Goal: Task Accomplishment & Management: Use online tool/utility

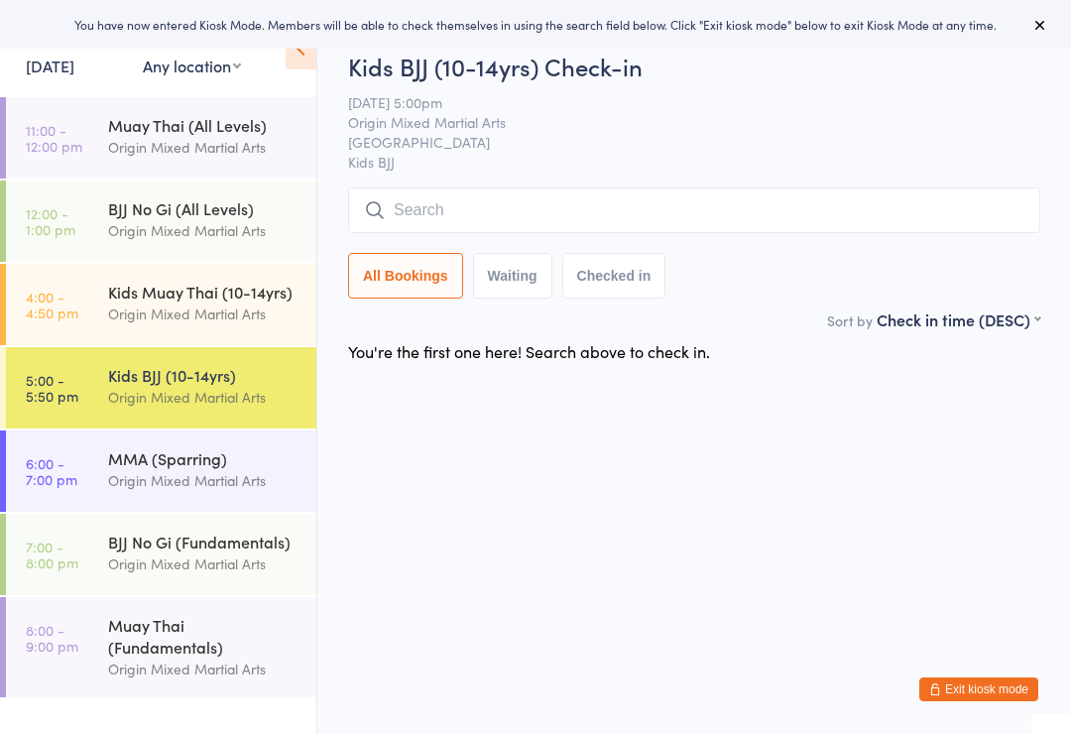
click at [187, 480] on div "Origin Mixed Martial Arts" at bounding box center [203, 480] width 191 height 23
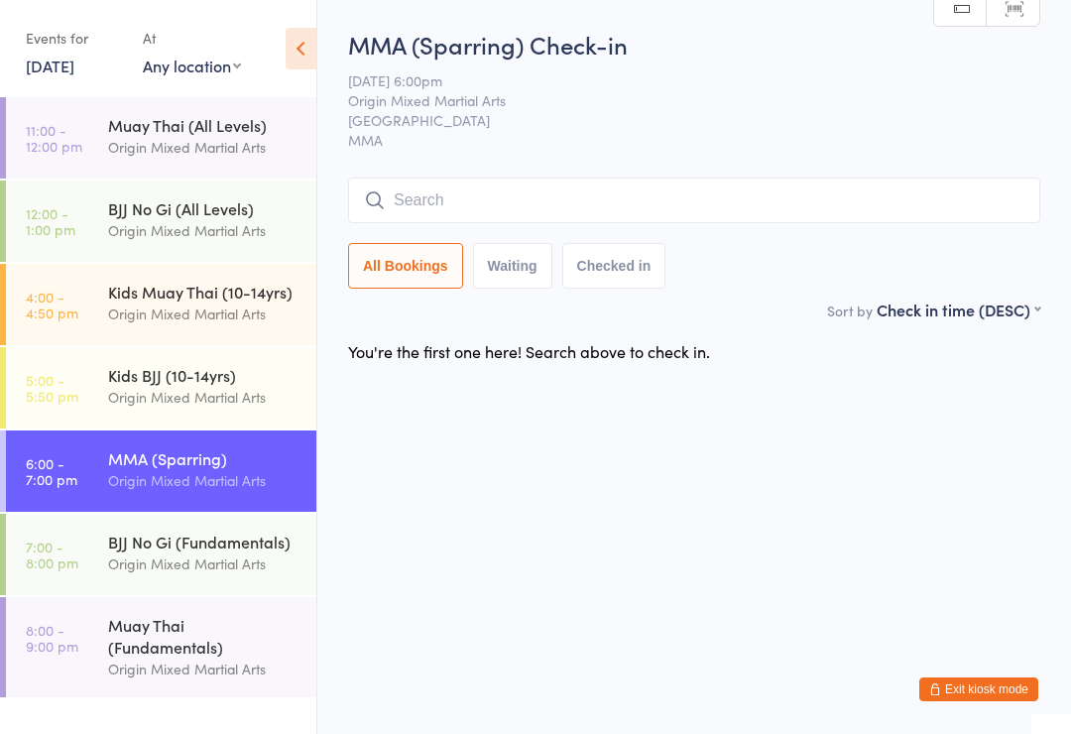
click at [481, 193] on input "search" at bounding box center [694, 201] width 692 height 46
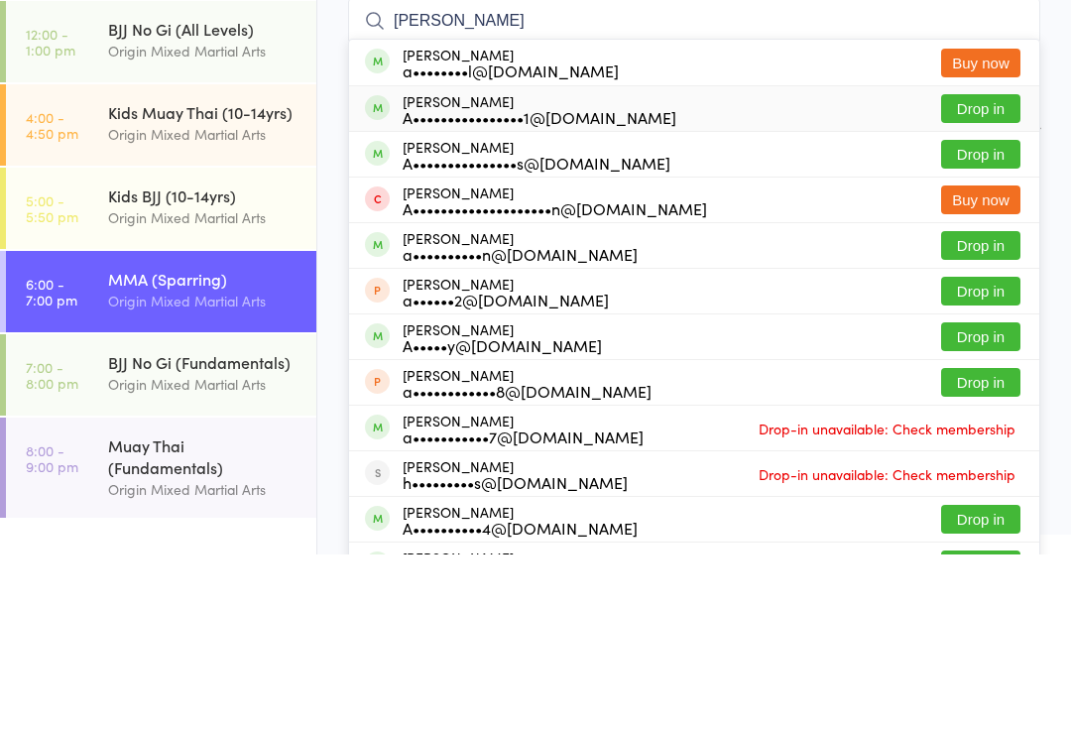
type input "[PERSON_NAME]"
click at [608, 289] on div "A••••••••••••••••1@[DOMAIN_NAME]" at bounding box center [540, 297] width 274 height 16
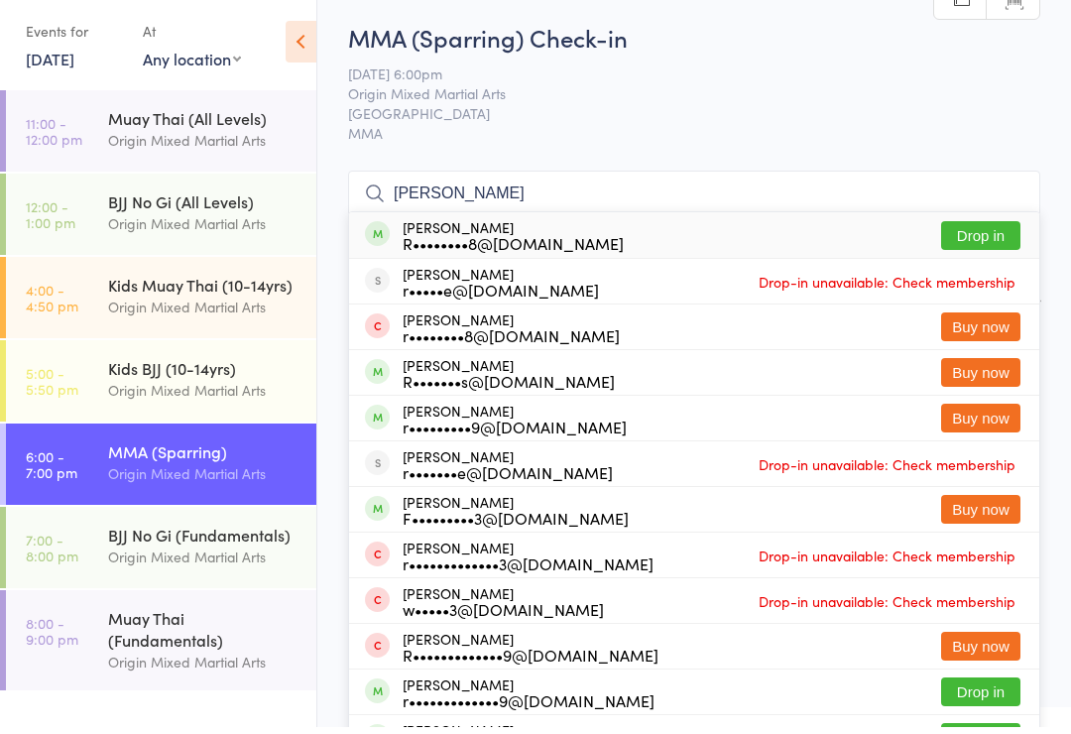
type input "[PERSON_NAME]"
click at [979, 228] on button "Drop in" at bounding box center [980, 242] width 79 height 29
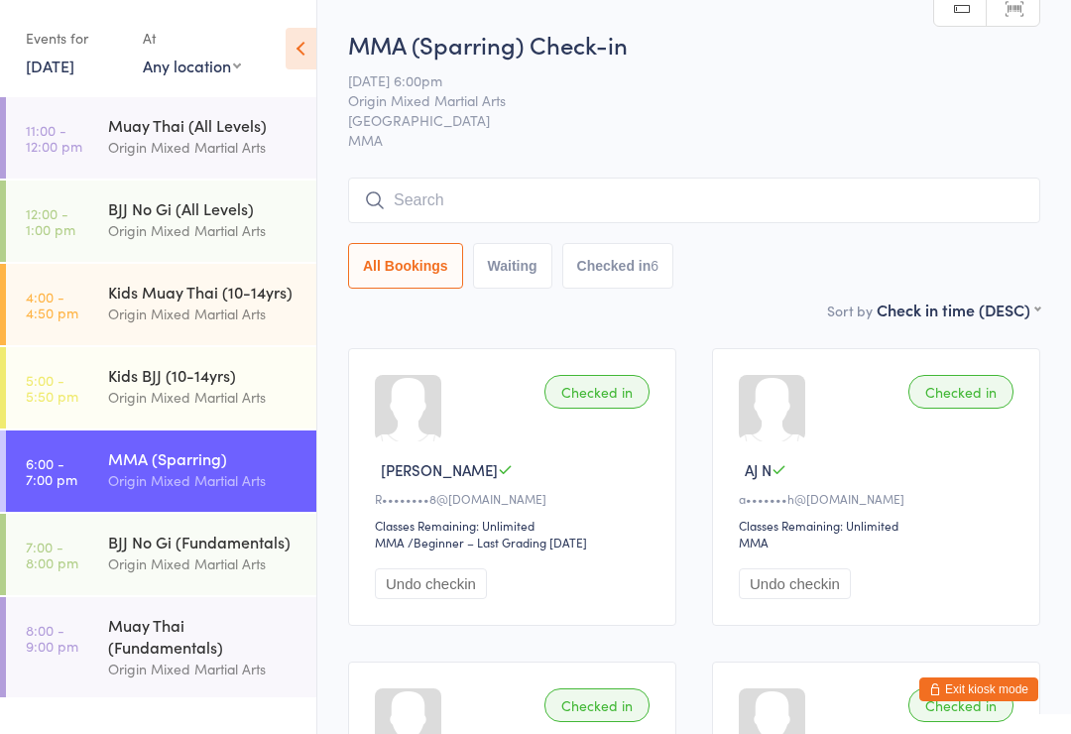
click at [828, 246] on div "All Bookings Waiting Checked in 6" at bounding box center [694, 266] width 692 height 46
click at [887, 222] on input "search" at bounding box center [694, 201] width 692 height 46
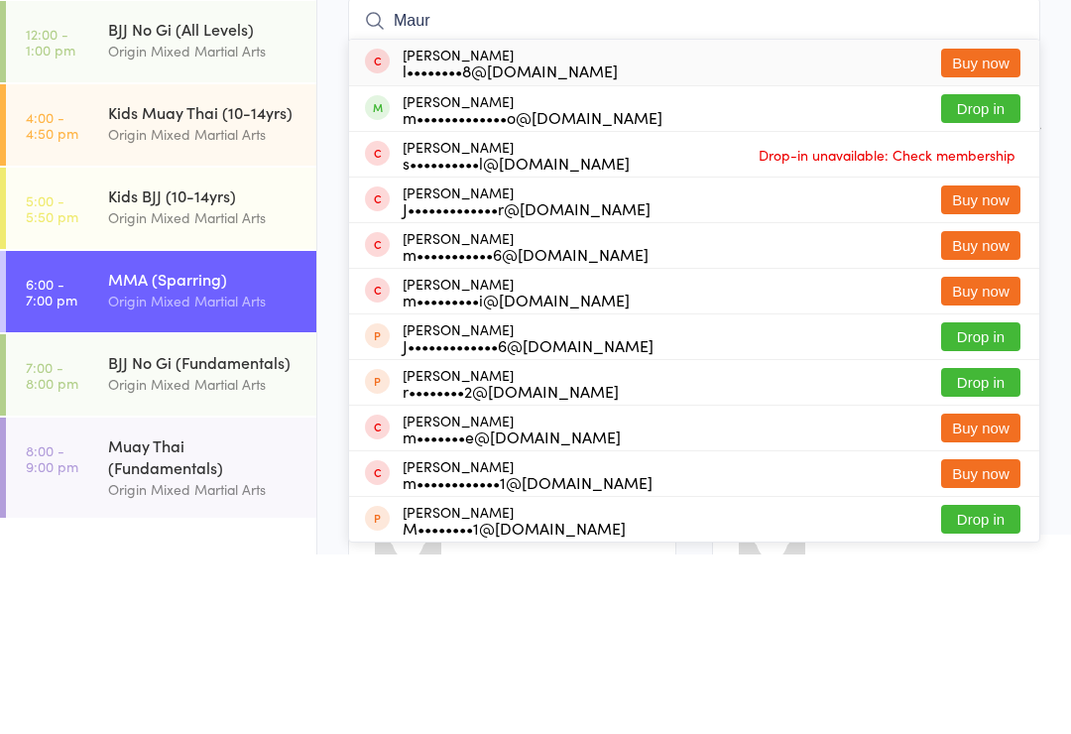
type input "Maur"
click at [978, 274] on button "Drop in" at bounding box center [980, 288] width 79 height 29
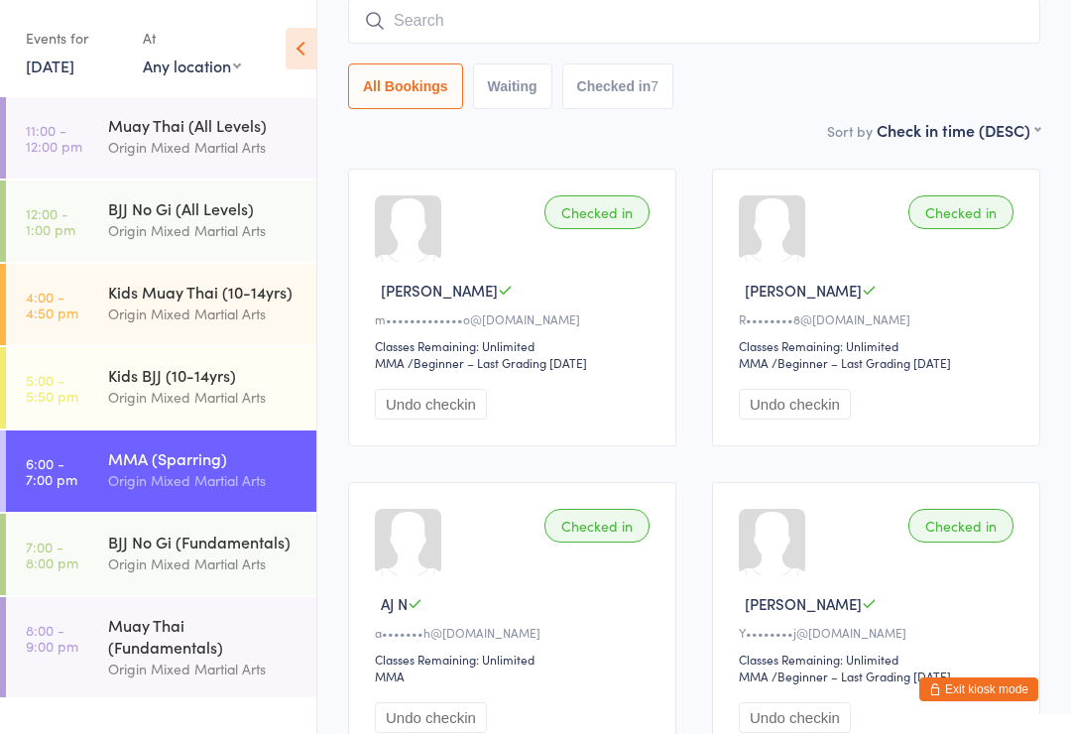
click at [615, 28] on input "search" at bounding box center [694, 21] width 692 height 46
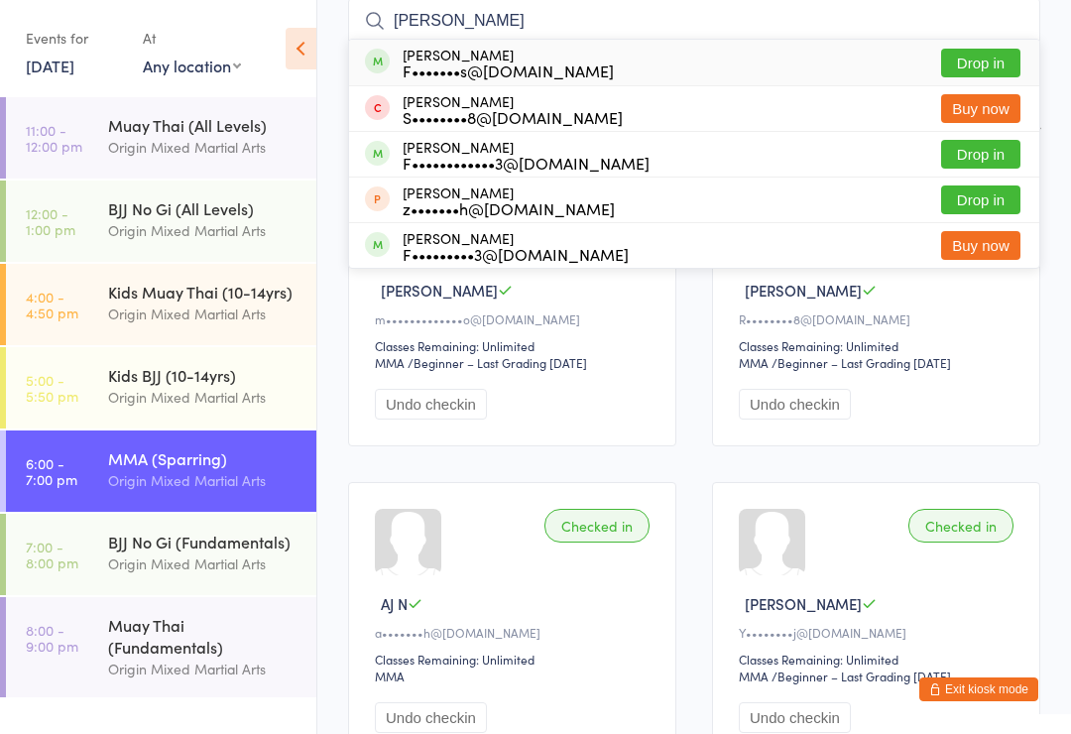
type input "[PERSON_NAME]"
click at [974, 154] on button "Drop in" at bounding box center [980, 154] width 79 height 29
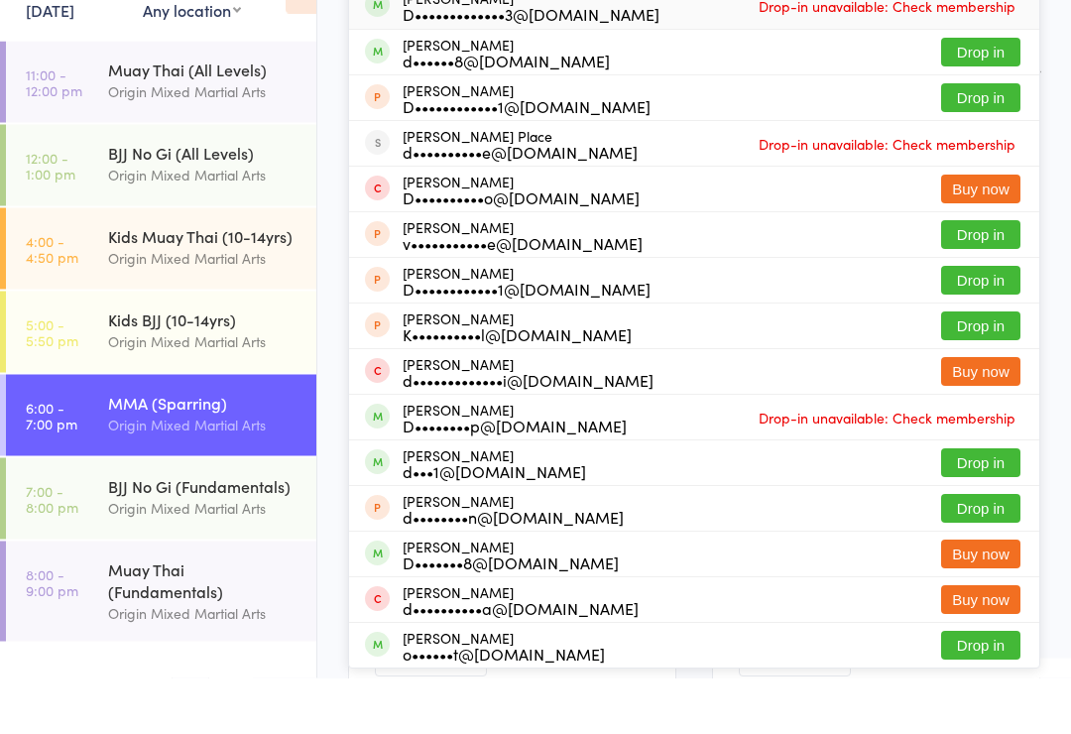
type input "[PERSON_NAME]"
click at [961, 322] on button "Drop in" at bounding box center [980, 336] width 79 height 29
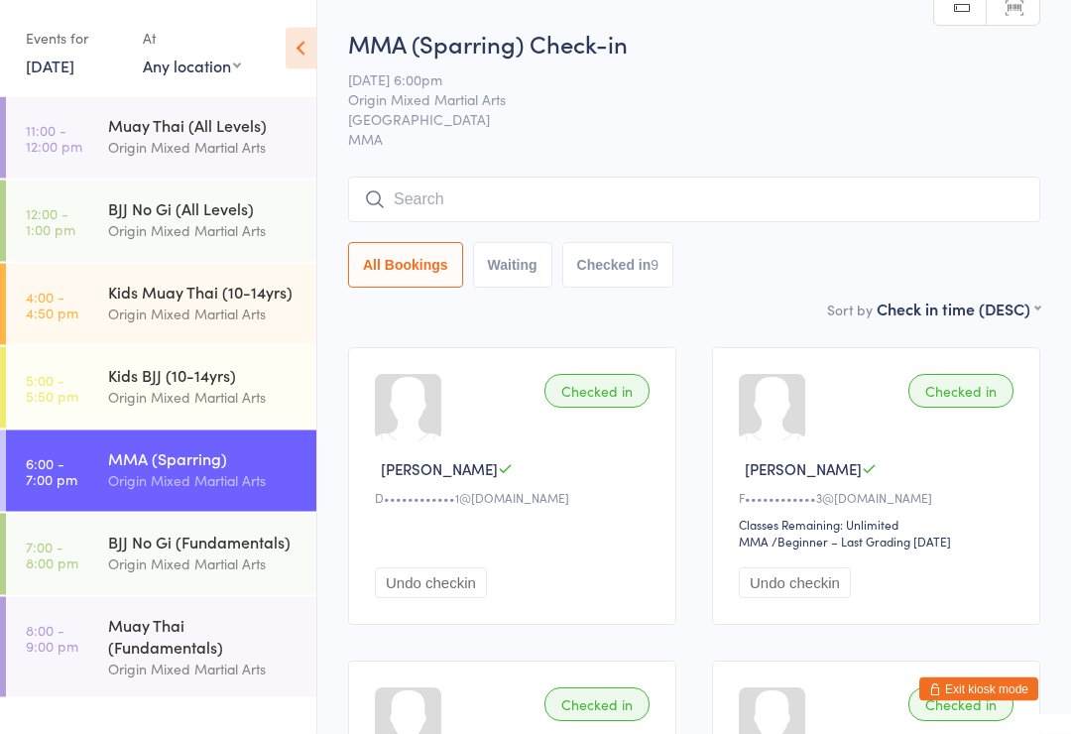
scroll to position [0, 0]
click at [987, 685] on button "Exit kiosk mode" at bounding box center [978, 689] width 119 height 24
click at [437, 198] on input "search" at bounding box center [694, 201] width 692 height 46
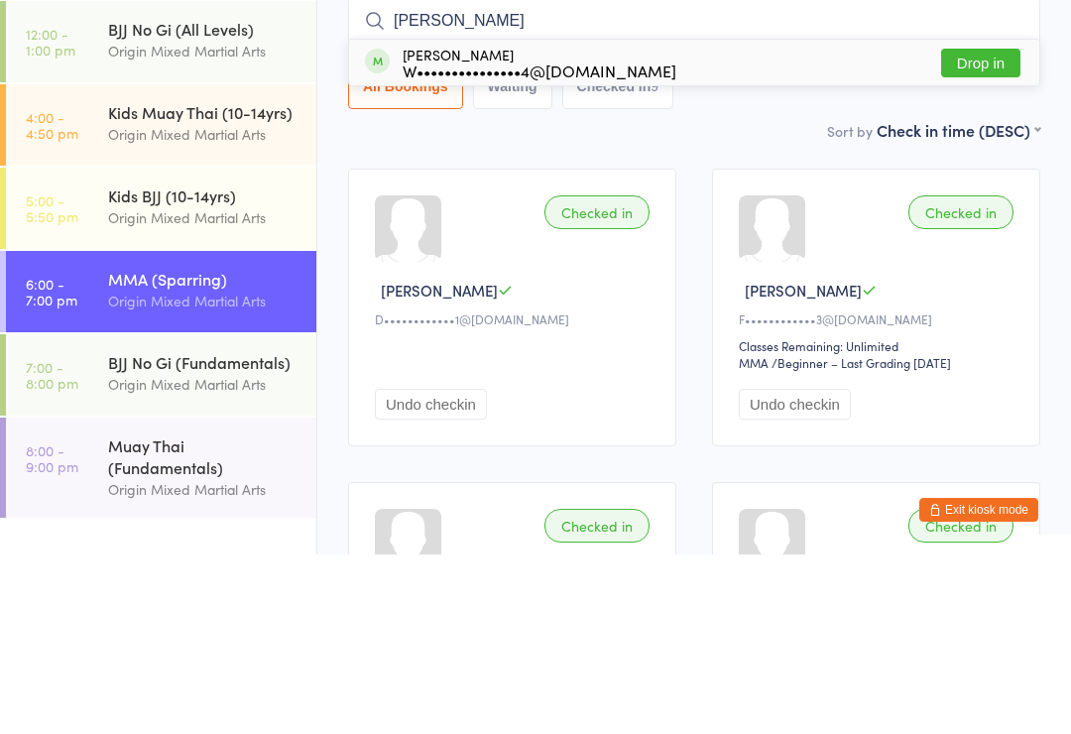
type input "Reiter"
click at [891, 219] on div "William Reiter W•••••••••••••••4@gmail.com Drop in" at bounding box center [694, 242] width 690 height 46
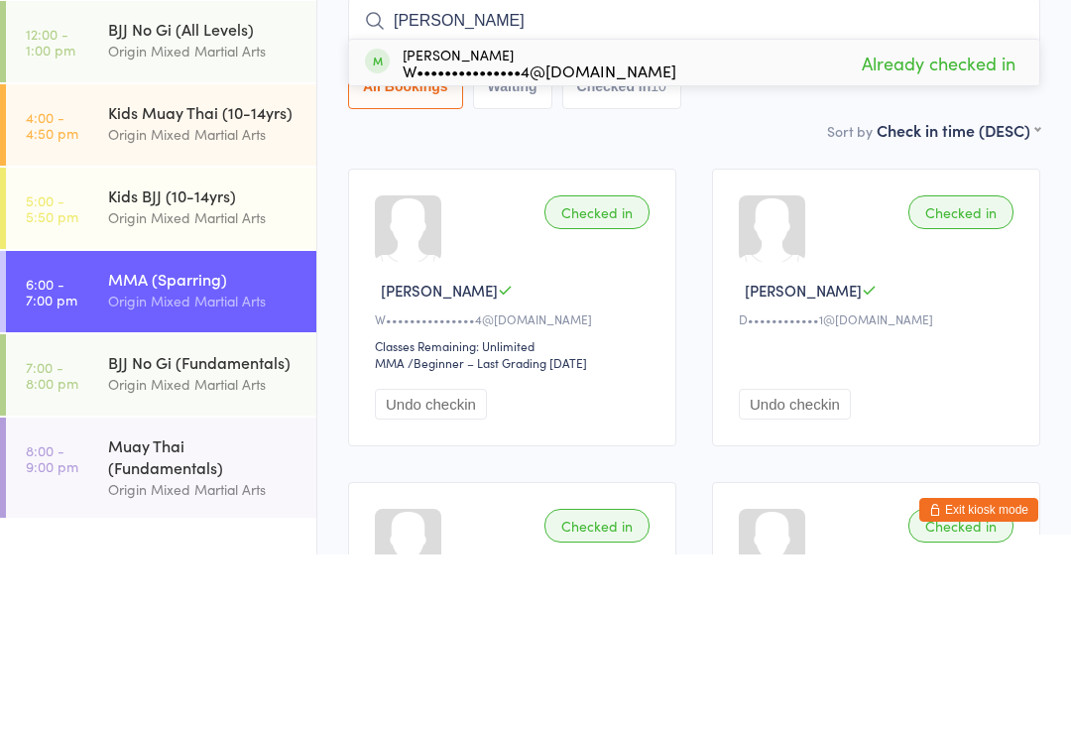
click at [450, 348] on div "Checked in William R W•••••••••••••••4@gmail.com Classes Remaining: Unlimited M…" at bounding box center [512, 487] width 328 height 278
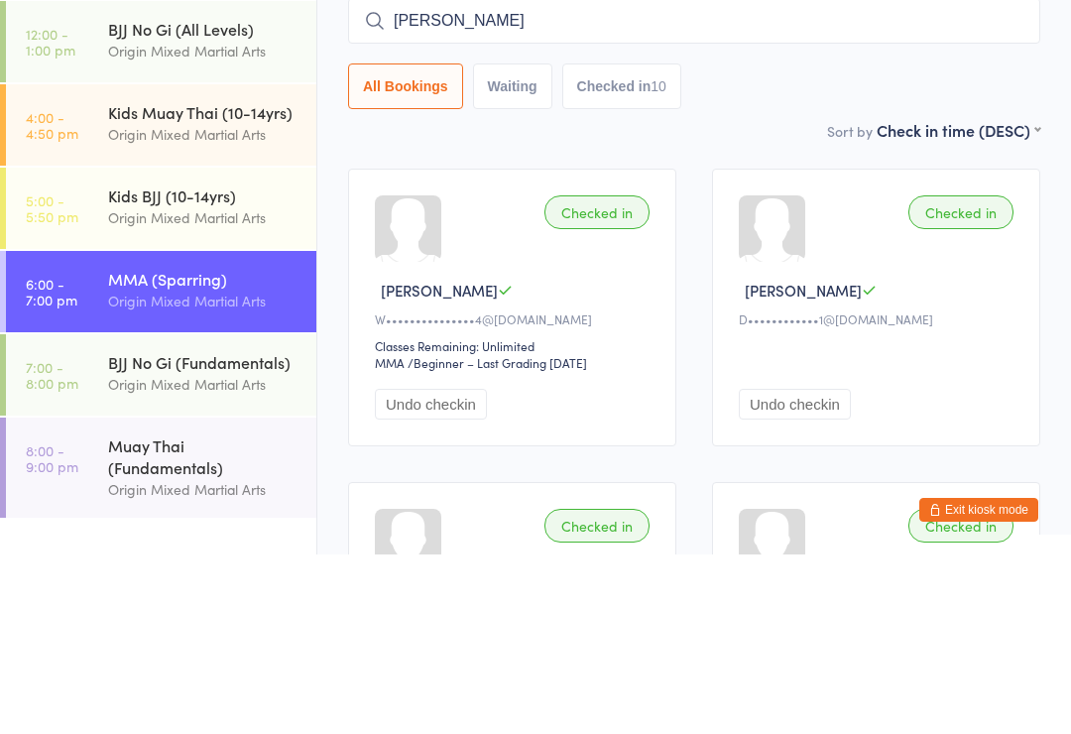
scroll to position [180, 0]
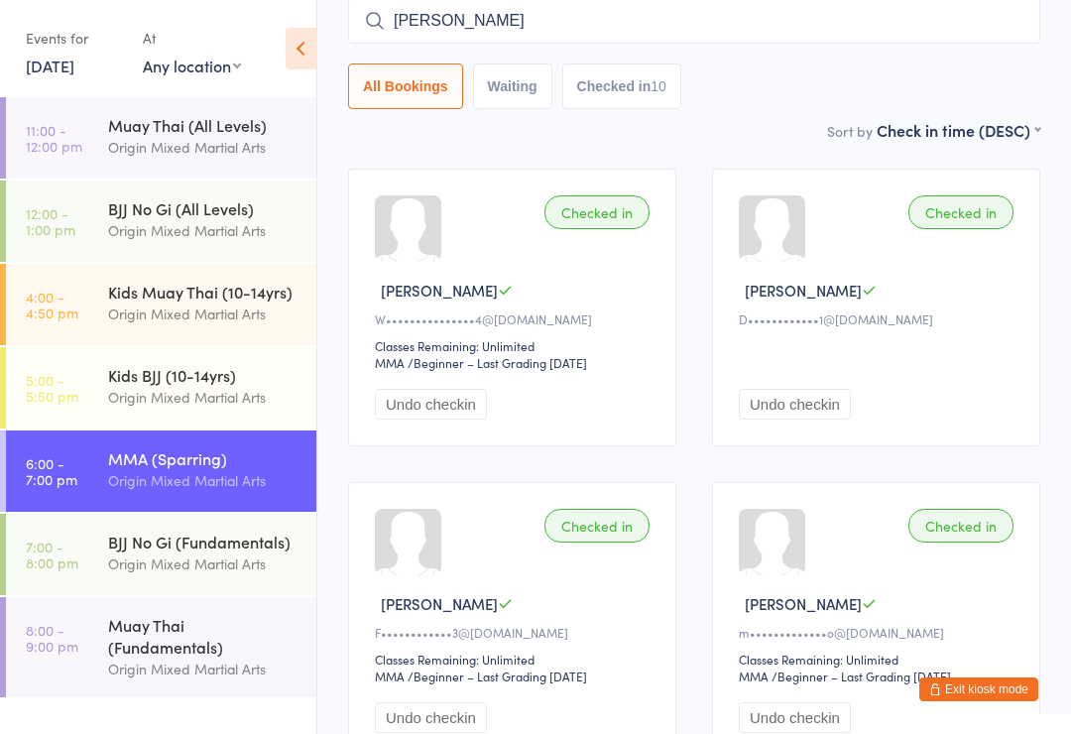
click at [526, 17] on input "reiter" at bounding box center [694, 21] width 692 height 46
click at [528, 20] on input "reiter" at bounding box center [694, 21] width 692 height 46
type input "r"
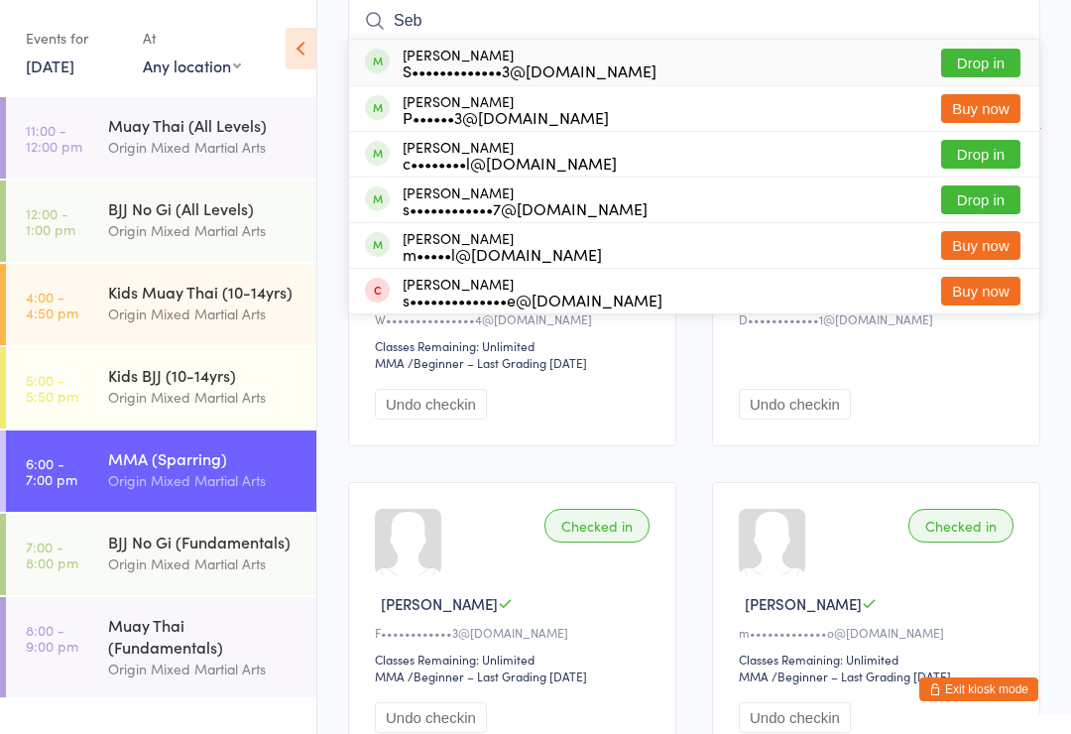
type input "Seb"
click at [977, 62] on button "Drop in" at bounding box center [980, 63] width 79 height 29
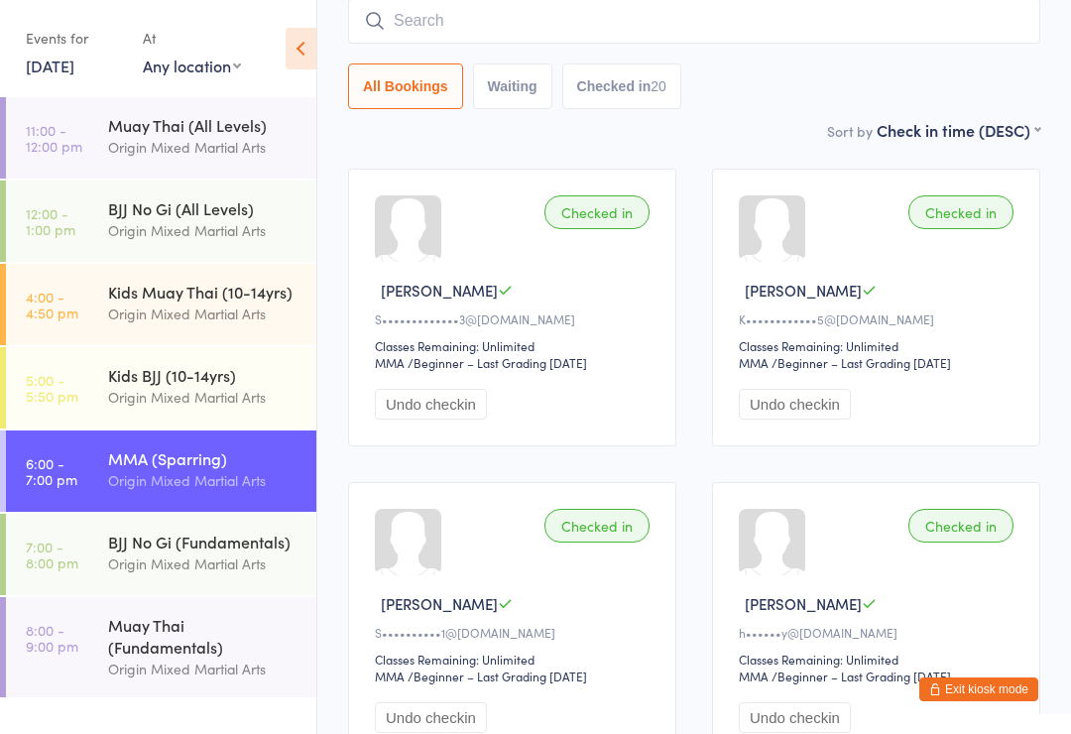
click at [621, 22] on input "search" at bounding box center [694, 21] width 692 height 46
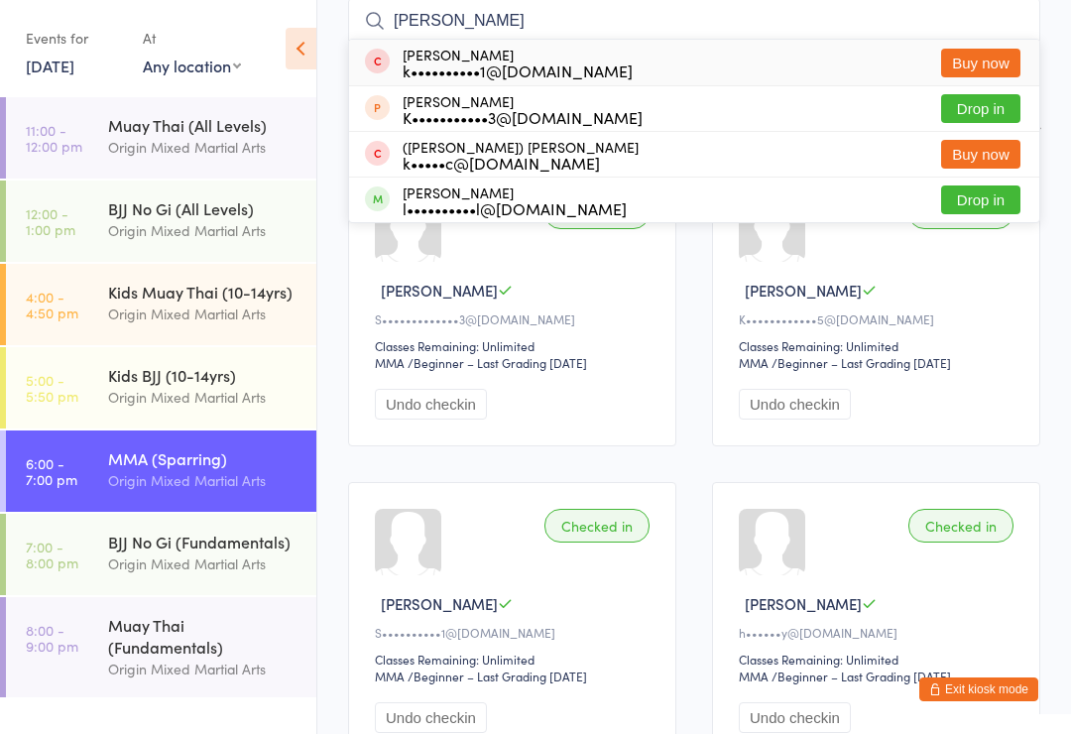
type input "Kevin"
click at [1001, 195] on button "Drop in" at bounding box center [980, 199] width 79 height 29
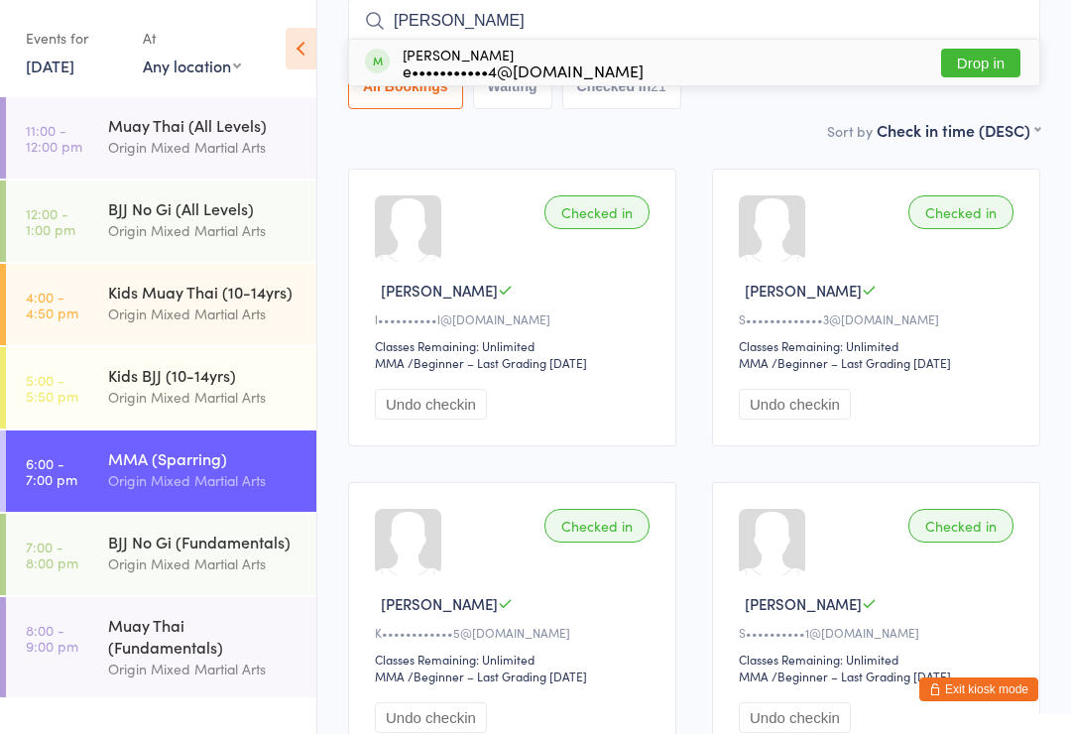
type input "eugen"
click at [552, 59] on div "Eugene Kim e•••••••••••4@gmail.com" at bounding box center [523, 63] width 241 height 32
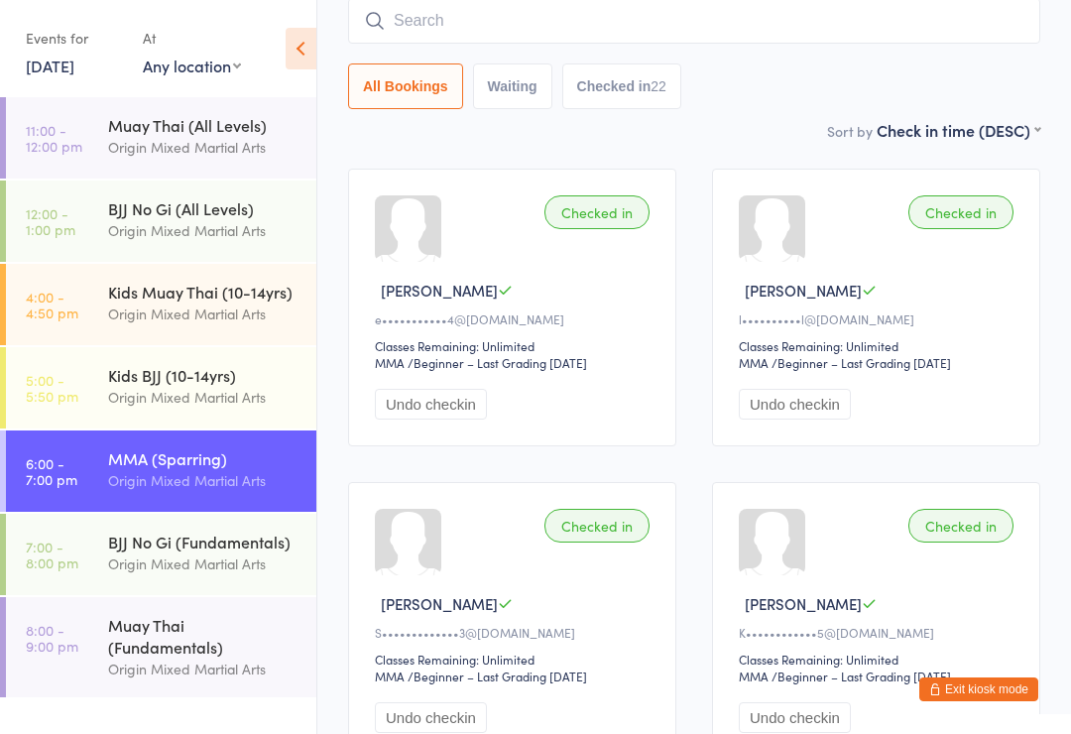
click at [518, 24] on input "search" at bounding box center [694, 21] width 692 height 46
type input "Mark"
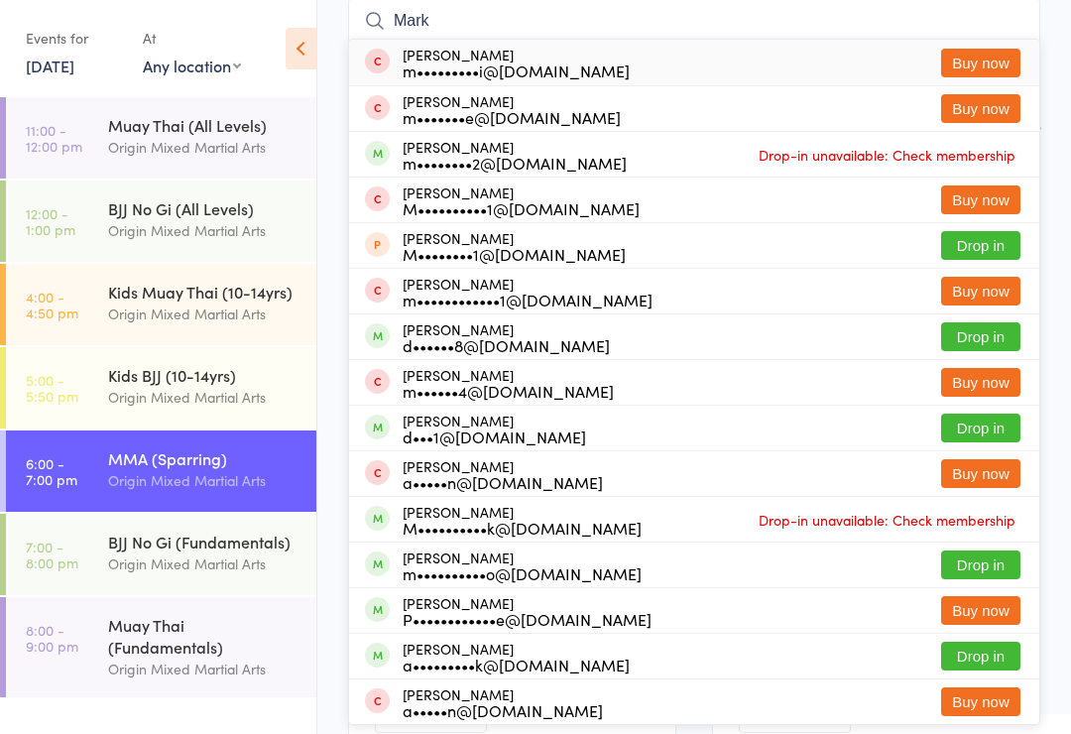
click at [227, 540] on div "BJJ No Gi (Fundamentals)" at bounding box center [203, 542] width 191 height 22
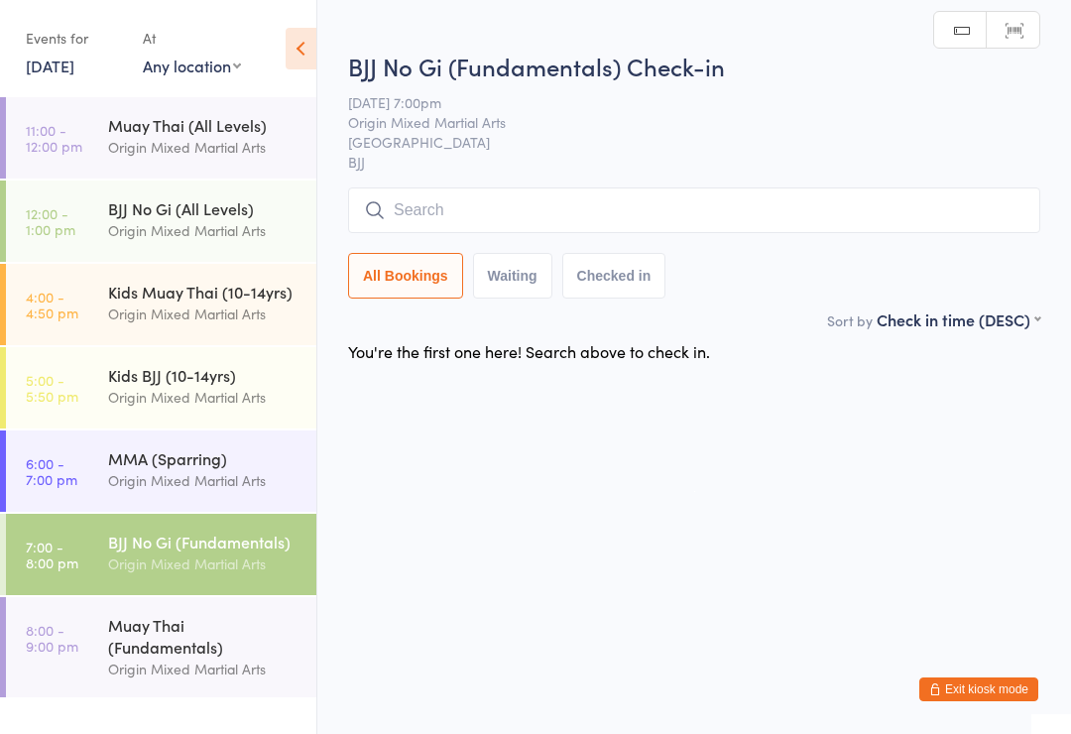
click at [510, 198] on input "search" at bounding box center [694, 210] width 692 height 46
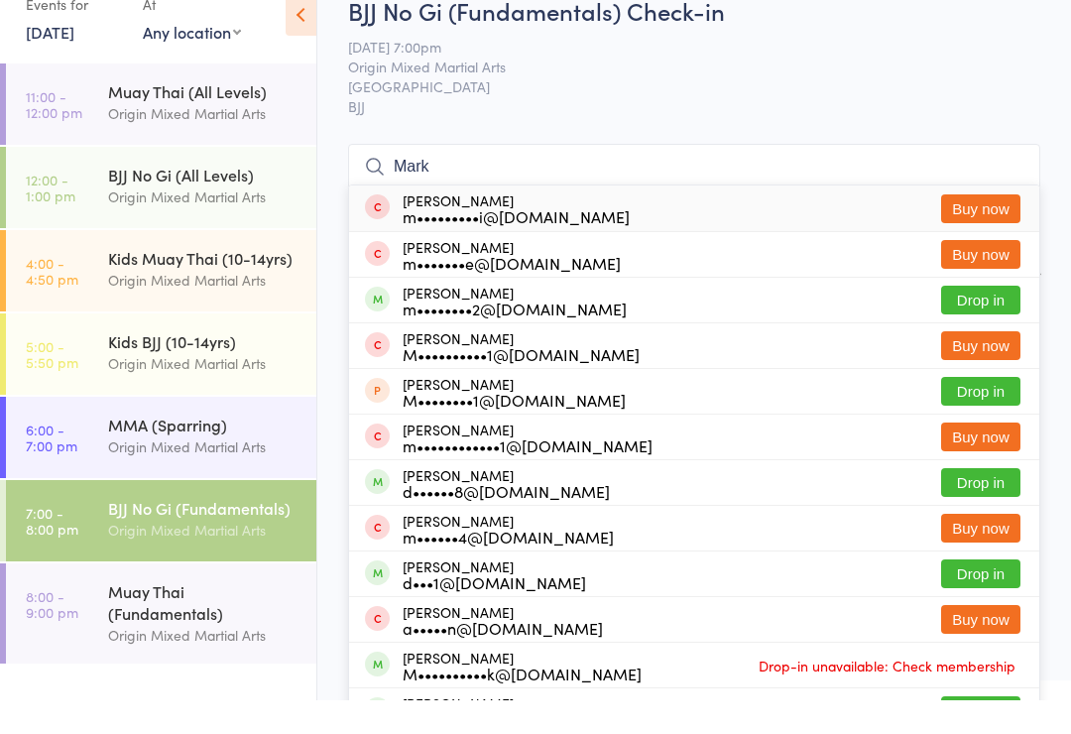
type input "Mark"
click at [989, 319] on button "Drop in" at bounding box center [980, 333] width 79 height 29
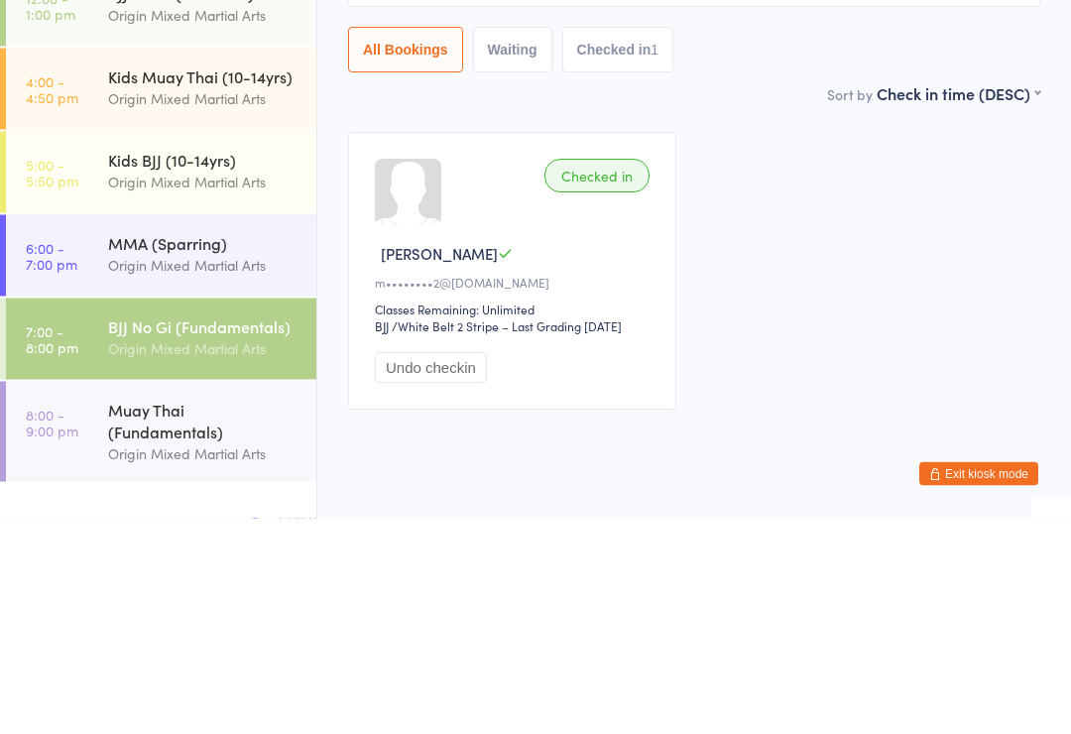
click at [229, 469] on div "Origin Mixed Martial Arts" at bounding box center [203, 480] width 191 height 23
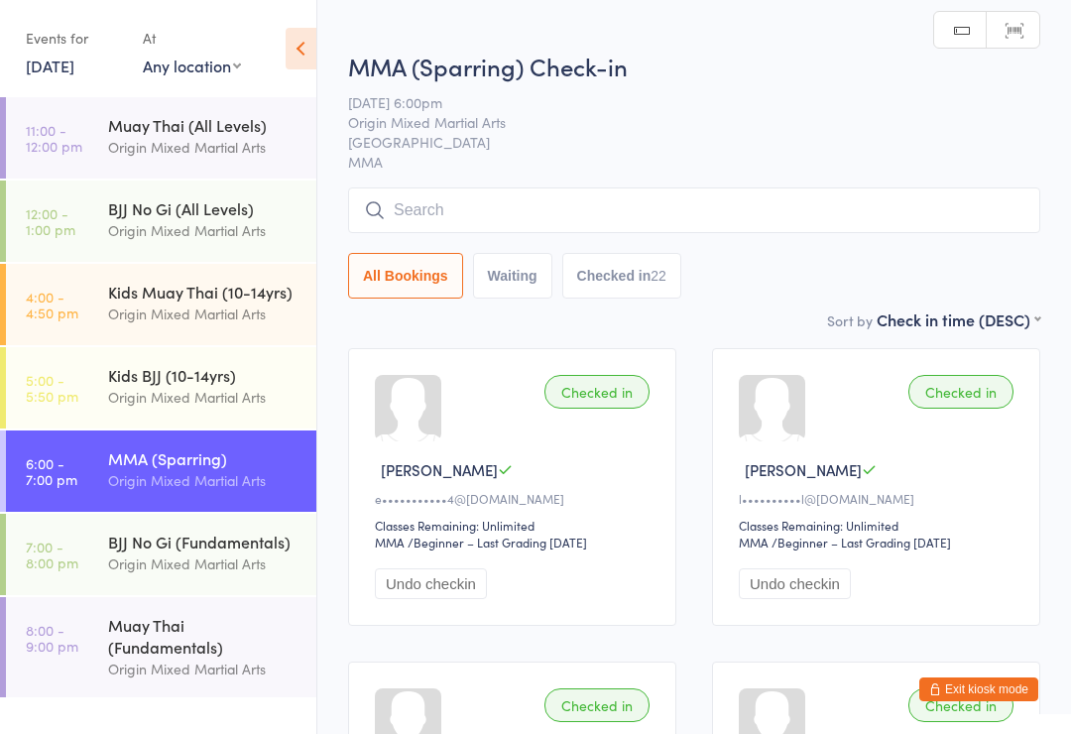
click at [228, 544] on div "BJJ No Gi (Fundamentals)" at bounding box center [203, 542] width 191 height 22
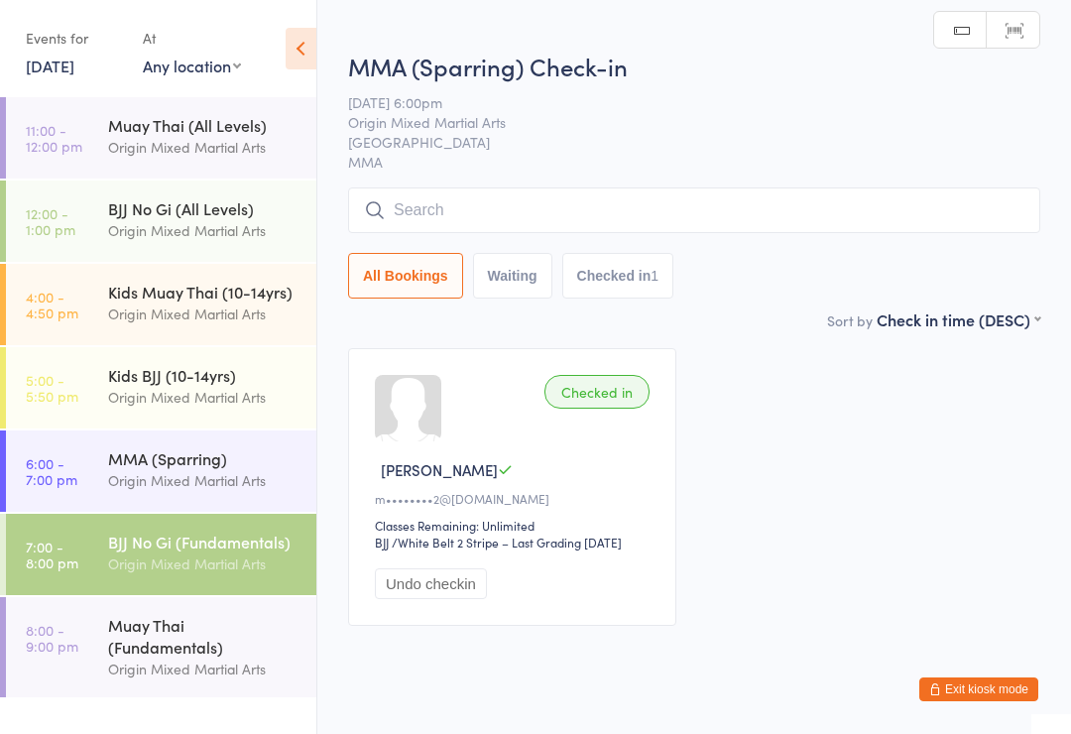
click at [493, 209] on input "search" at bounding box center [694, 210] width 692 height 46
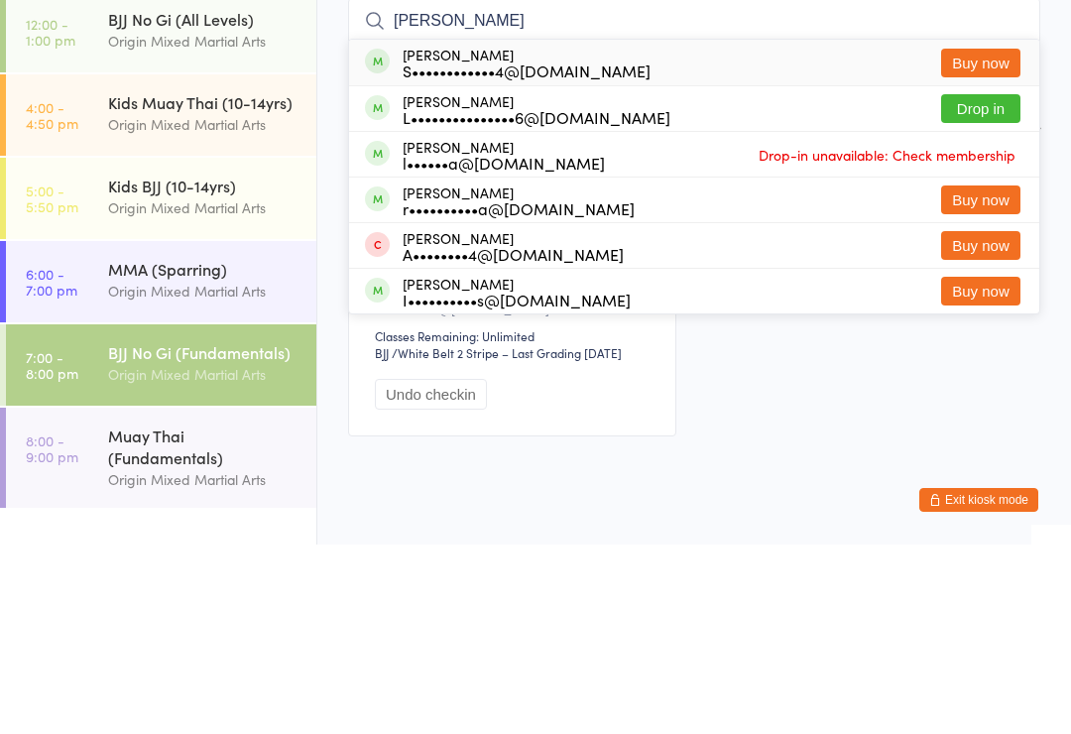
type input "Lucas"
click at [980, 284] on button "Drop in" at bounding box center [980, 298] width 79 height 29
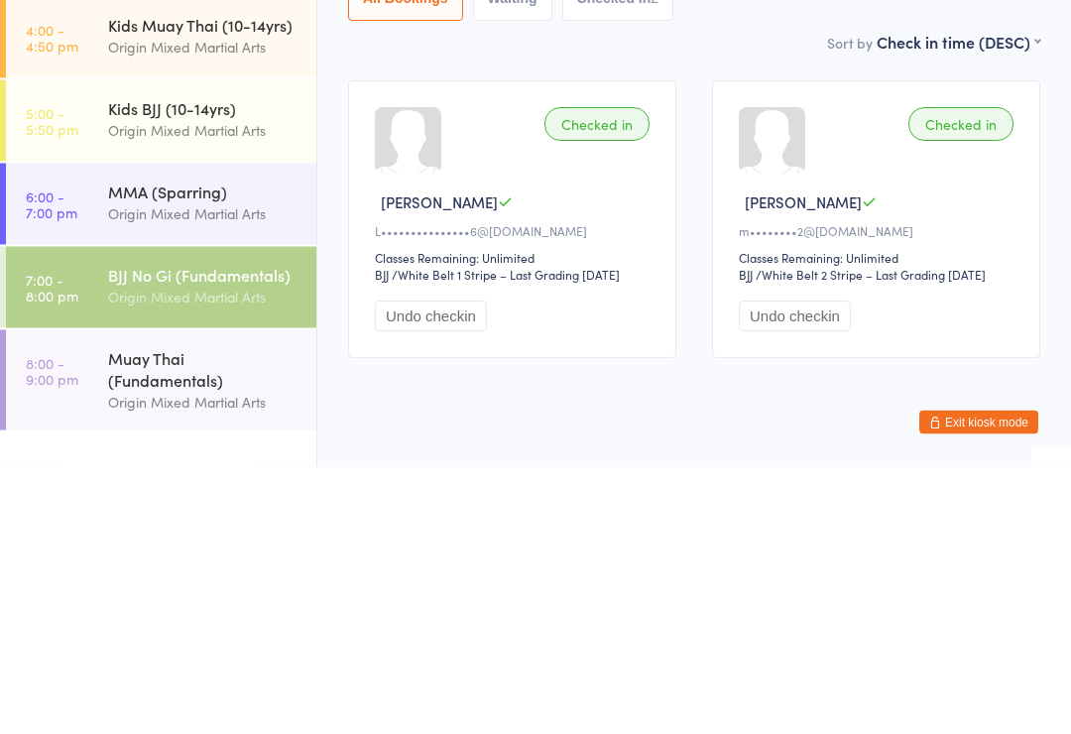
scroll to position [43, 0]
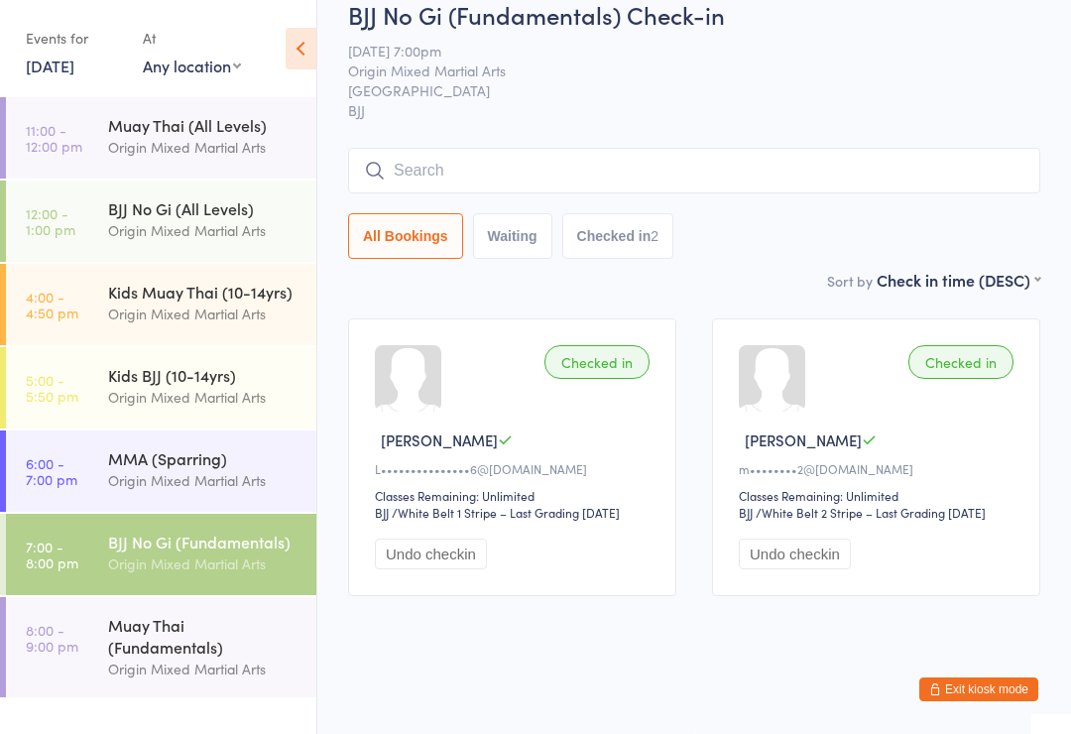
click at [566, 148] on input "search" at bounding box center [694, 171] width 692 height 46
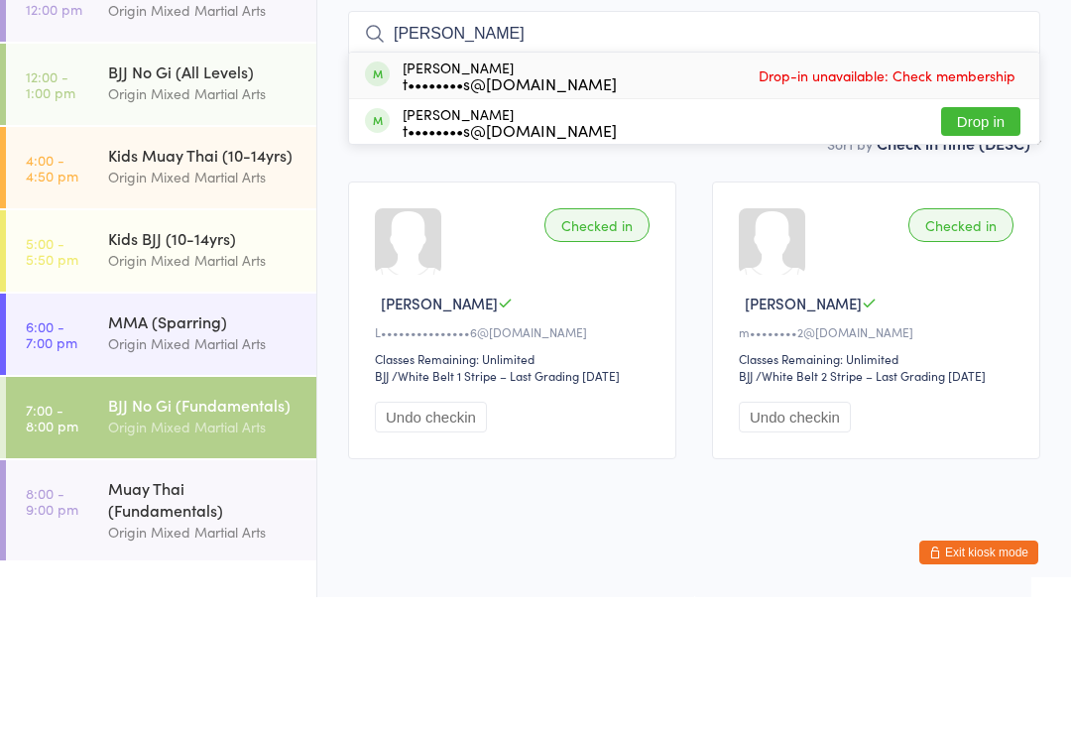
type input "Pye"
click at [977, 244] on button "Drop in" at bounding box center [980, 258] width 79 height 29
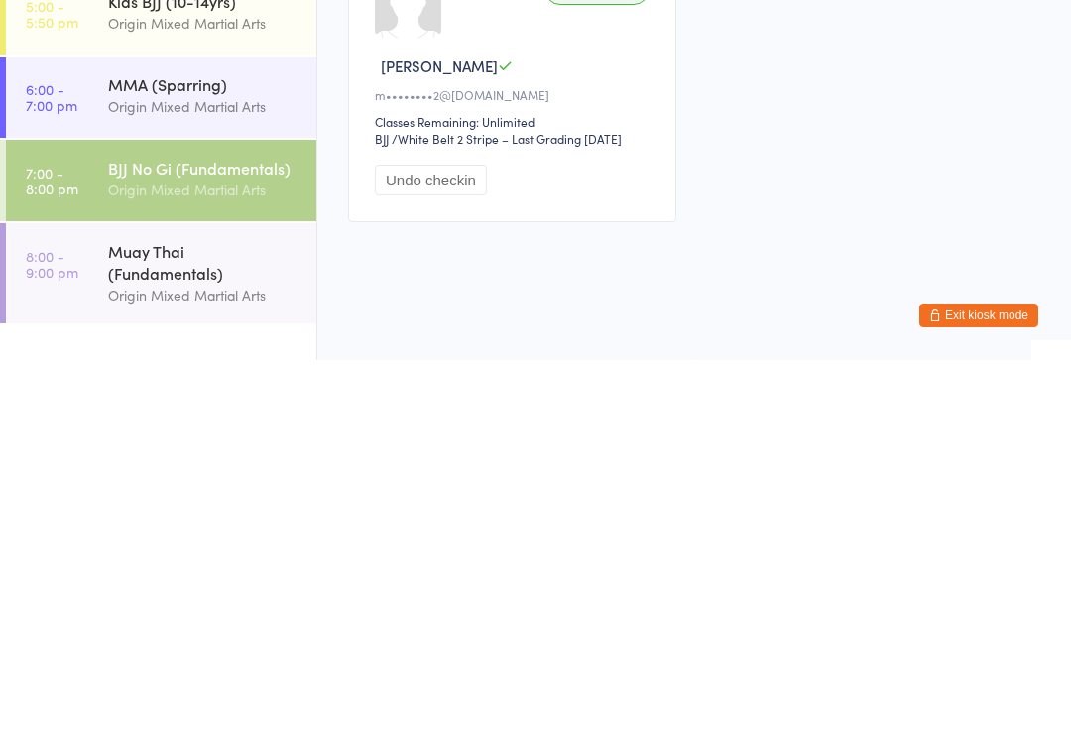
scroll to position [23, 0]
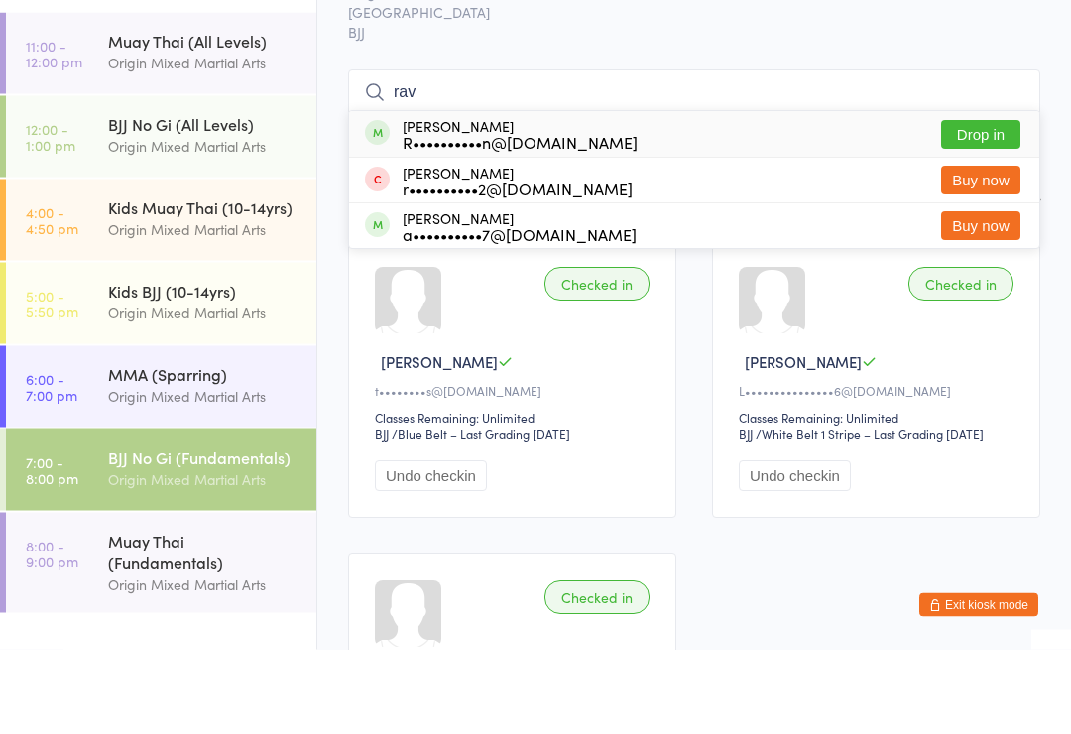
type input "rav"
click at [973, 205] on button "Drop in" at bounding box center [980, 219] width 79 height 29
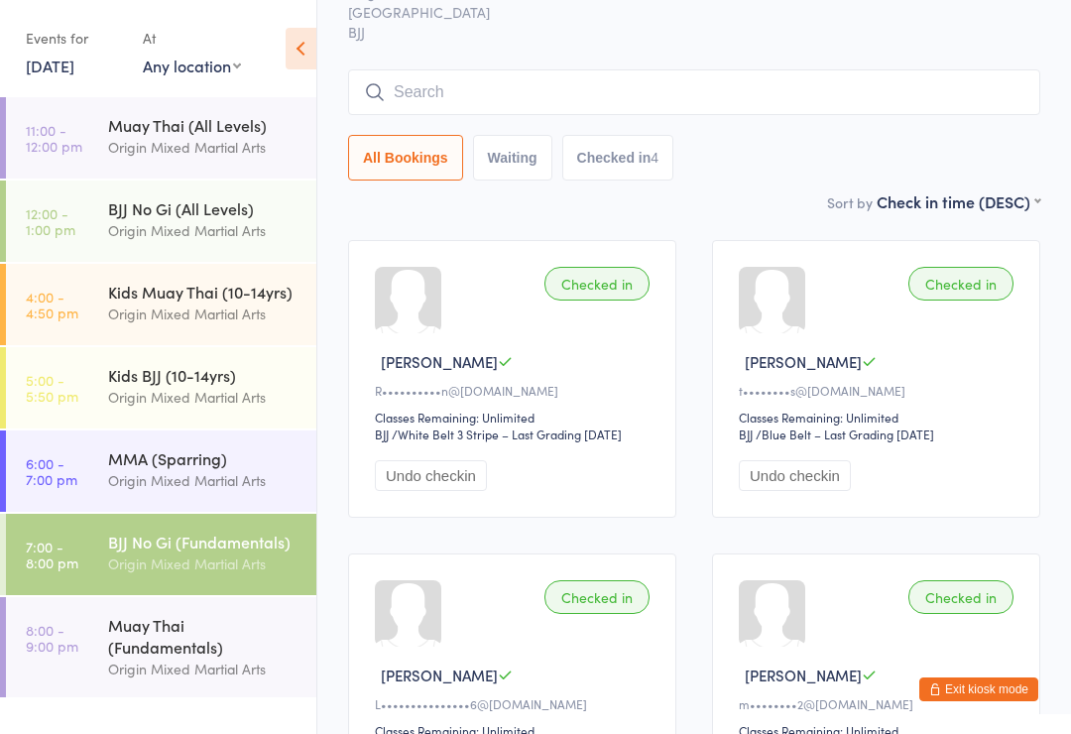
click at [886, 79] on input "search" at bounding box center [694, 92] width 692 height 46
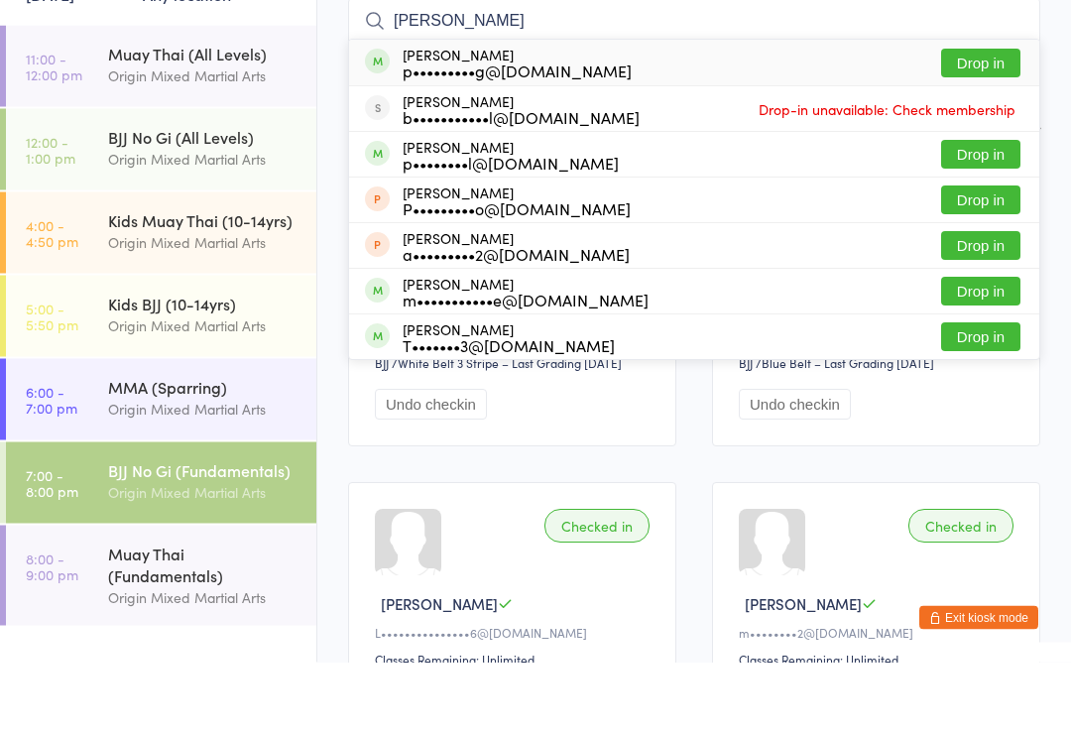
type input "Patrick"
click at [977, 212] on button "Drop in" at bounding box center [980, 226] width 79 height 29
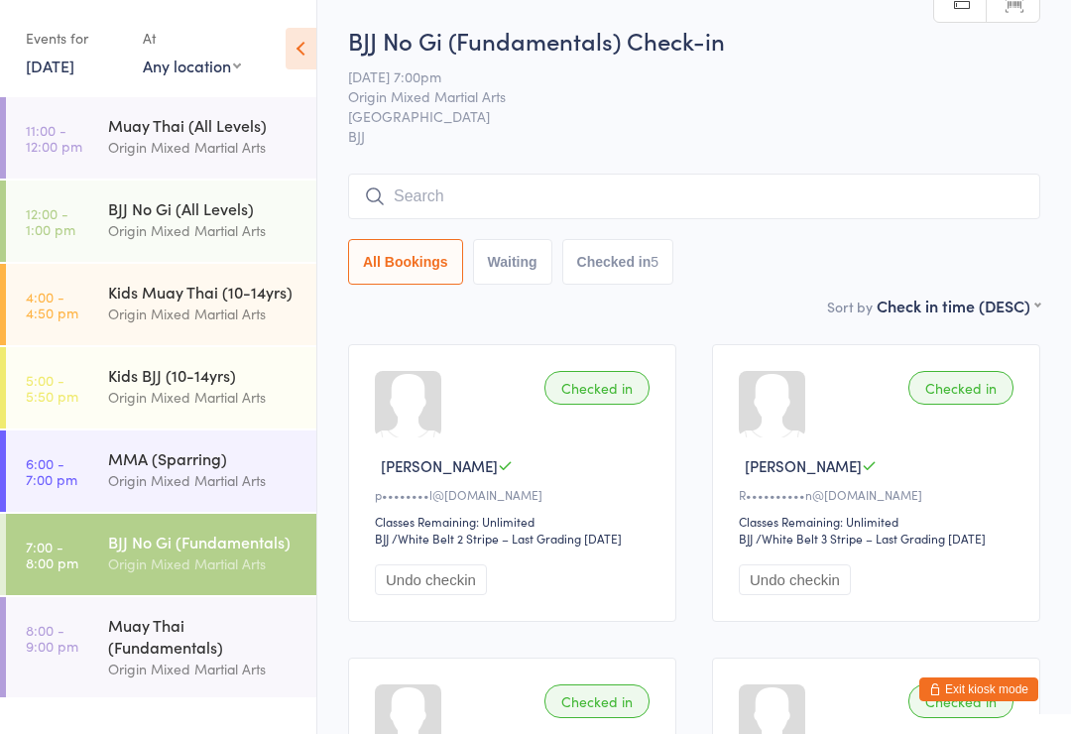
scroll to position [0, 0]
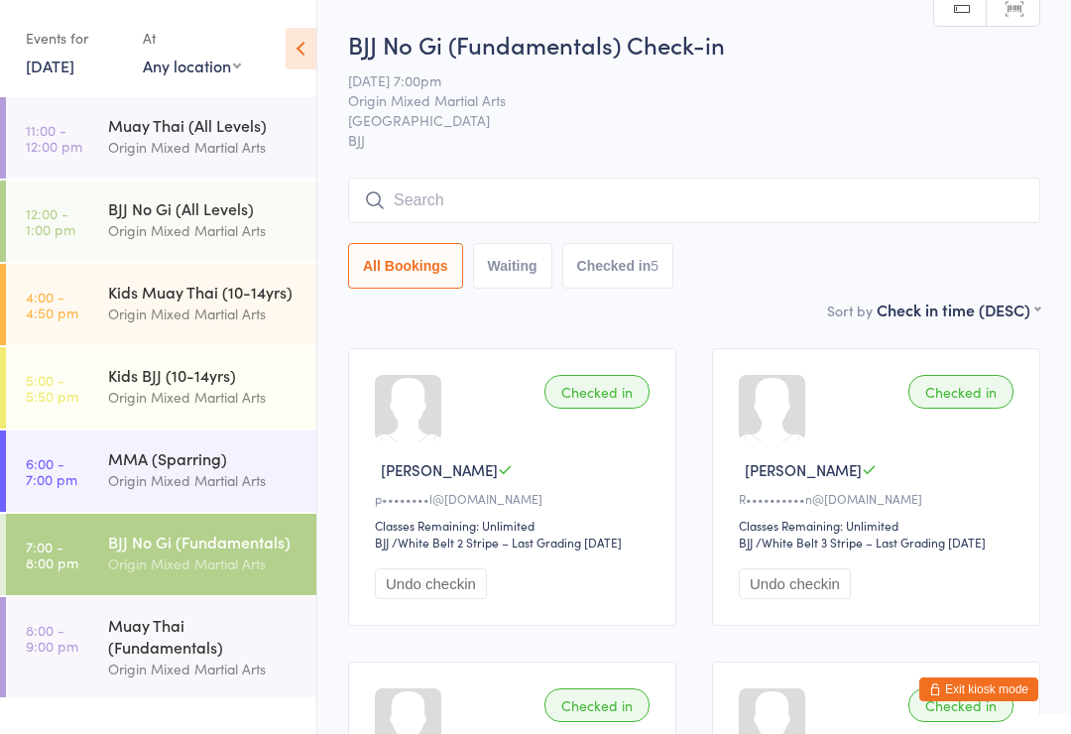
click at [549, 190] on input "search" at bounding box center [694, 201] width 692 height 46
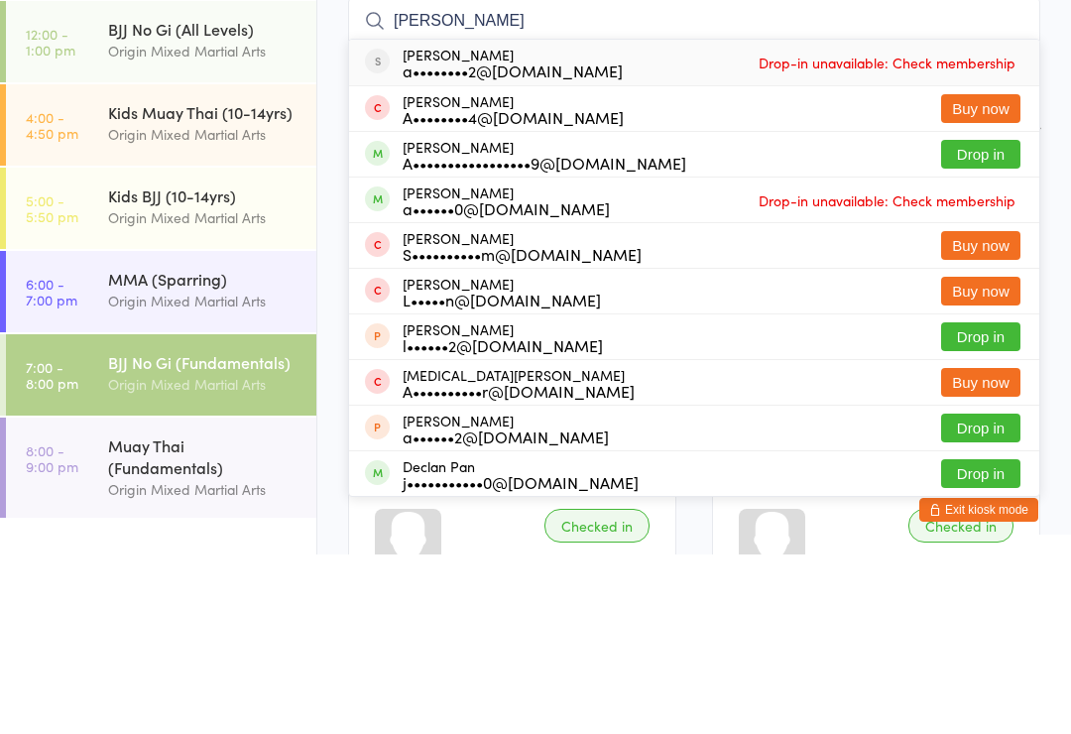
scroll to position [180, 0]
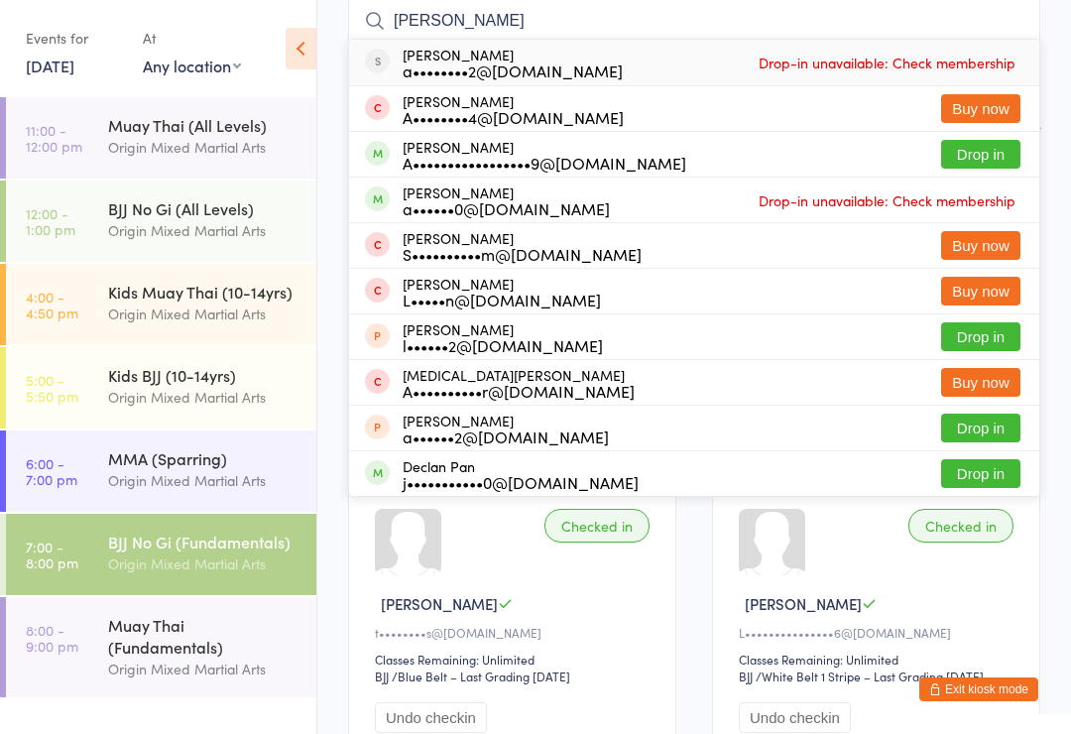
type input "Alan"
click at [757, 62] on span "Drop-in unavailable: Check membership" at bounding box center [887, 63] width 267 height 30
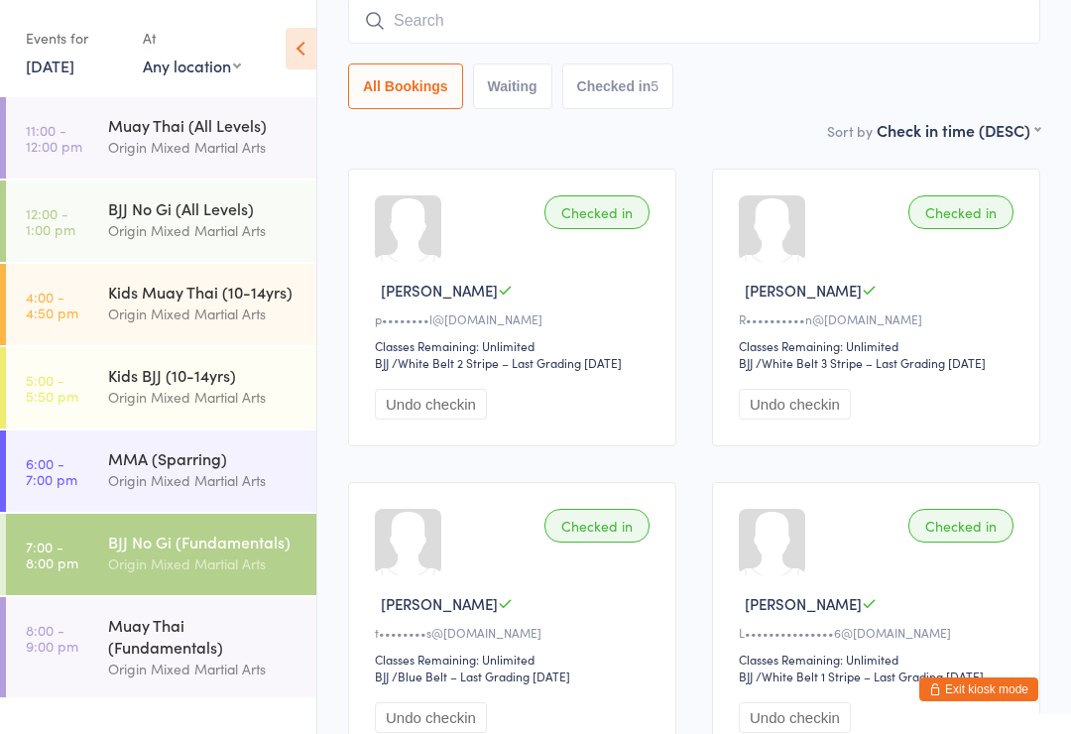
click at [658, 20] on input "search" at bounding box center [694, 21] width 692 height 46
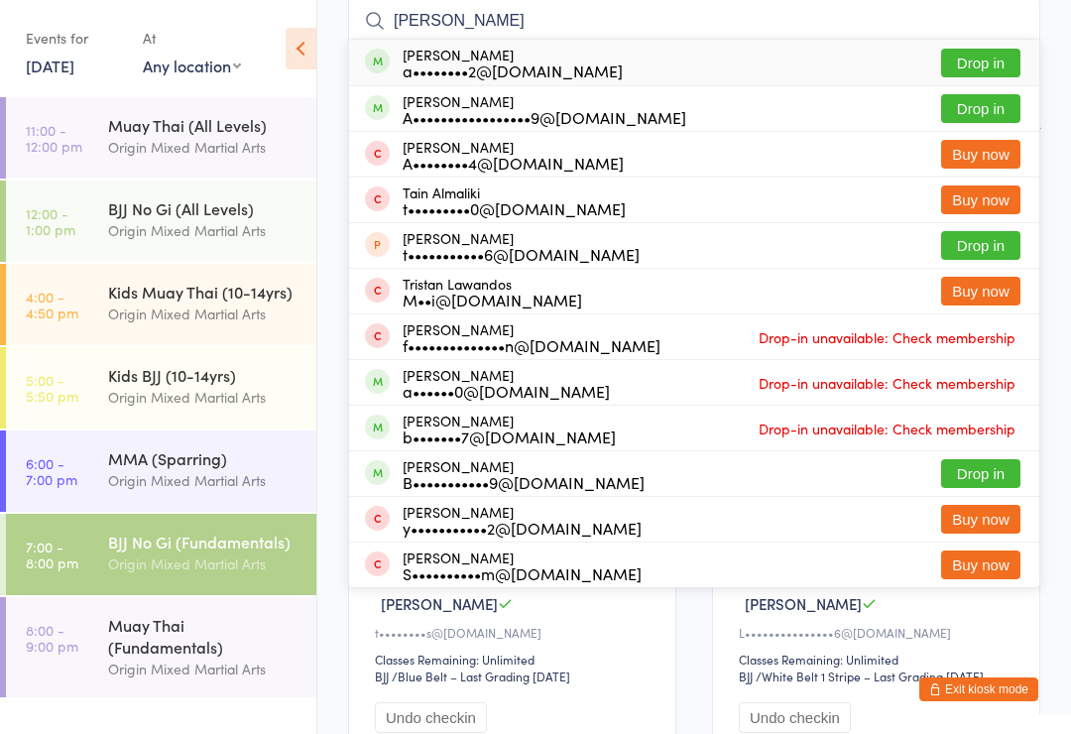
type input "Alan trin"
click at [1000, 60] on button "Drop in" at bounding box center [980, 63] width 79 height 29
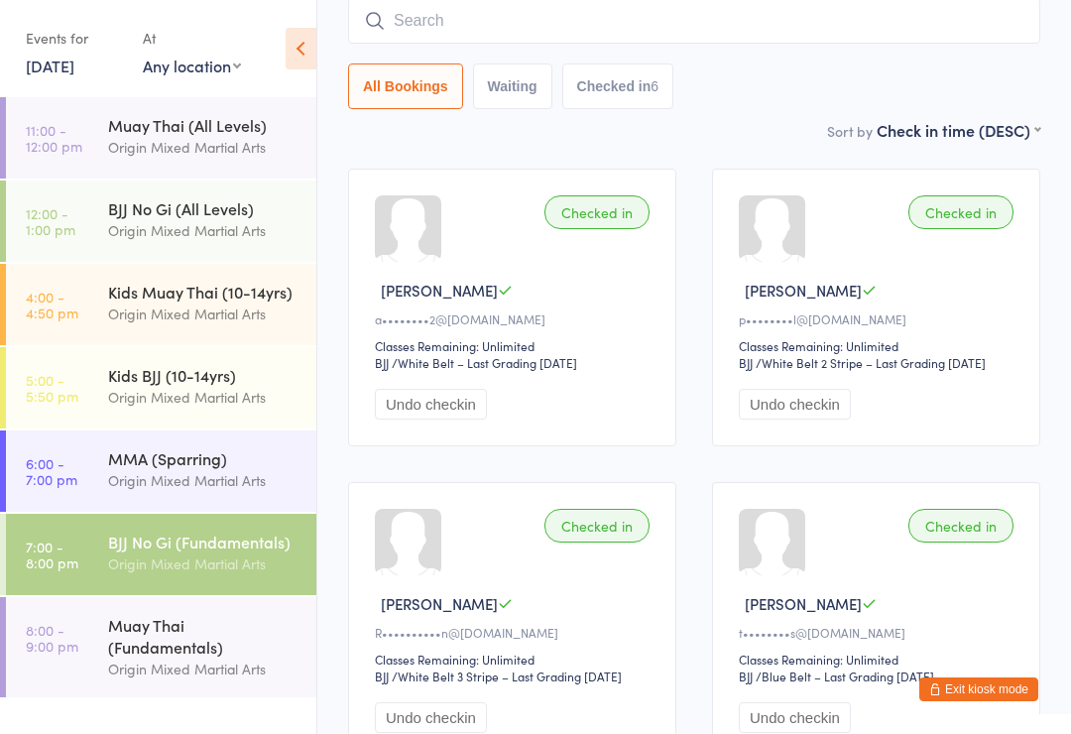
click at [175, 566] on div "Origin Mixed Martial Arts" at bounding box center [203, 563] width 191 height 23
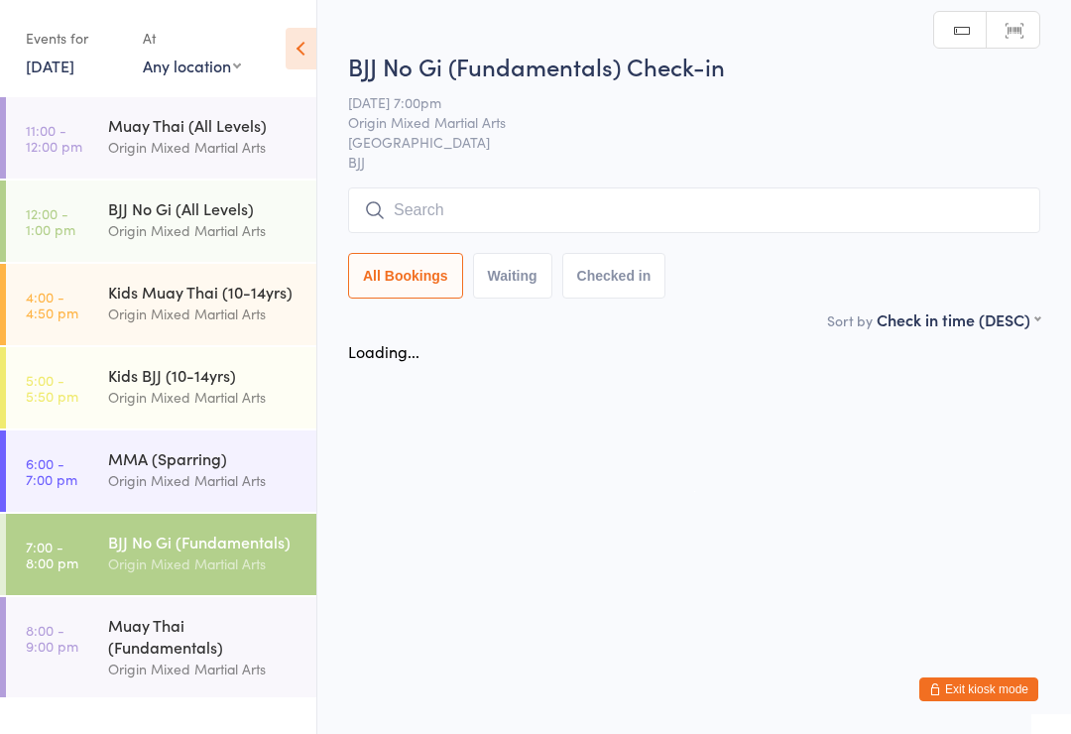
scroll to position [0, 0]
click at [474, 208] on input "search" at bounding box center [694, 210] width 692 height 46
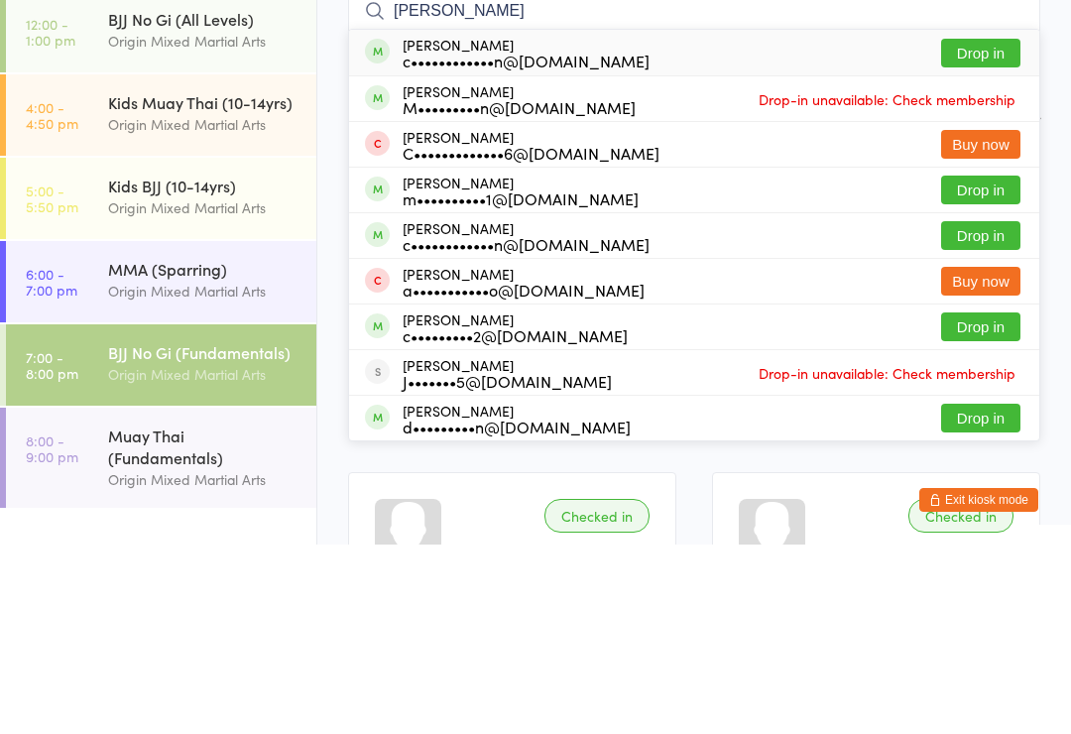
type input "Carlo"
click at [968, 228] on button "Drop in" at bounding box center [980, 242] width 79 height 29
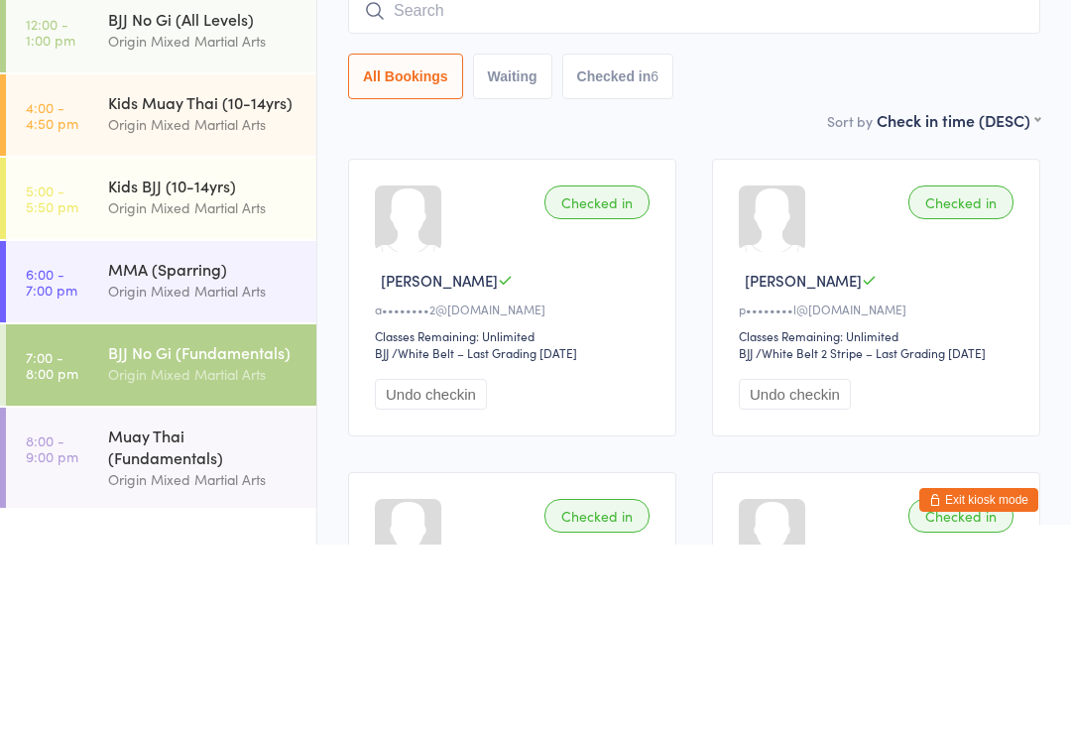
scroll to position [189, 0]
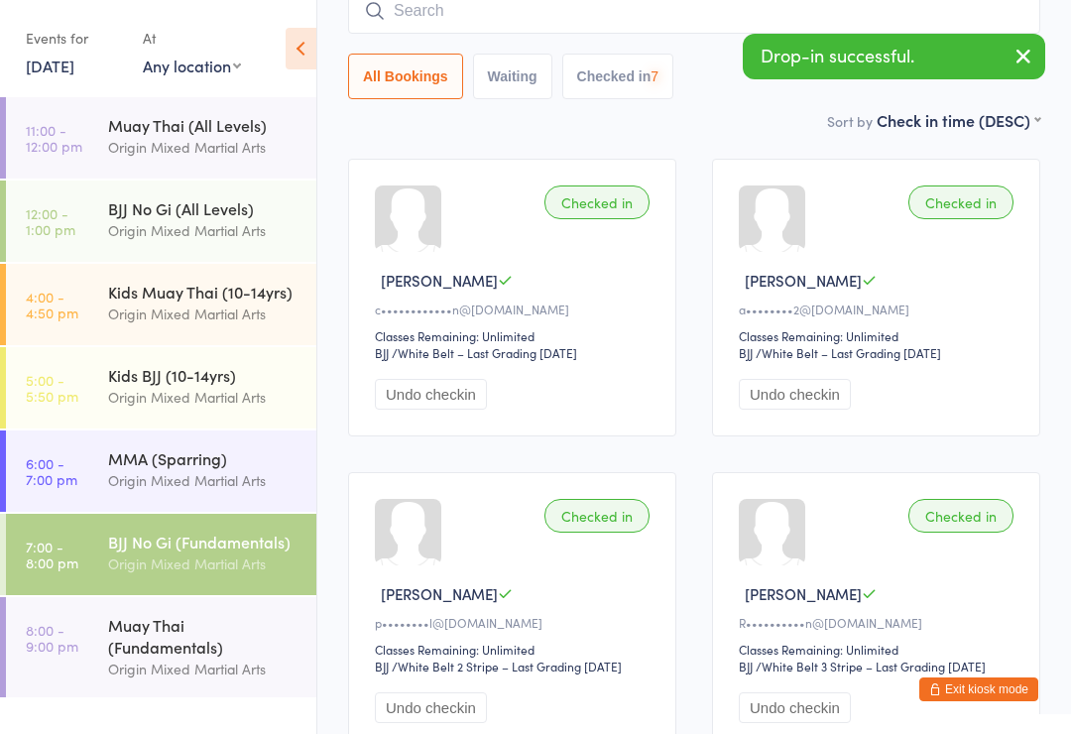
click at [165, 640] on div "Muay Thai (Fundamentals)" at bounding box center [203, 636] width 191 height 44
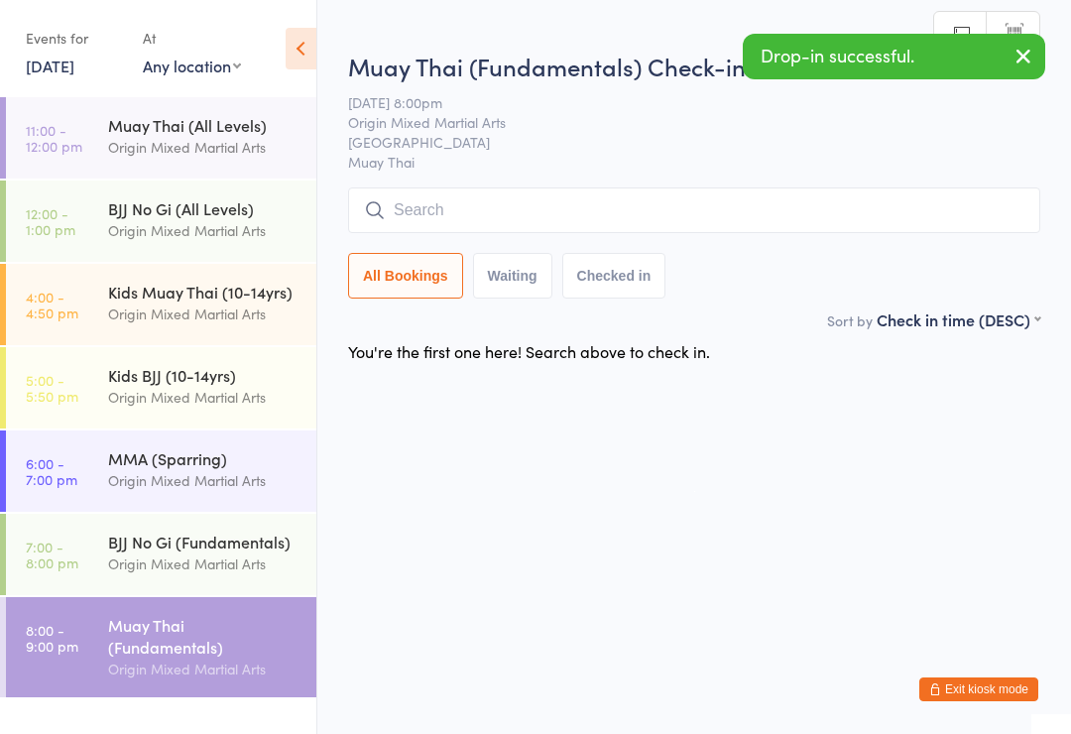
click at [470, 210] on input "search" at bounding box center [694, 210] width 692 height 46
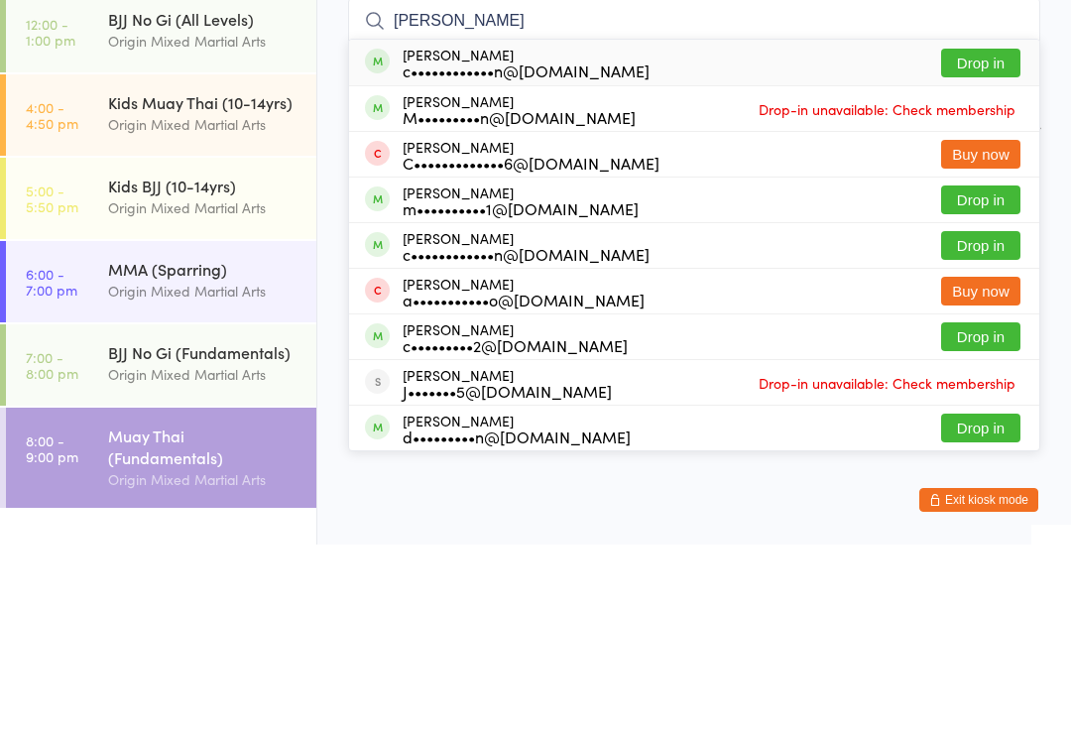
type input "Carlo"
click at [985, 238] on button "Drop in" at bounding box center [980, 252] width 79 height 29
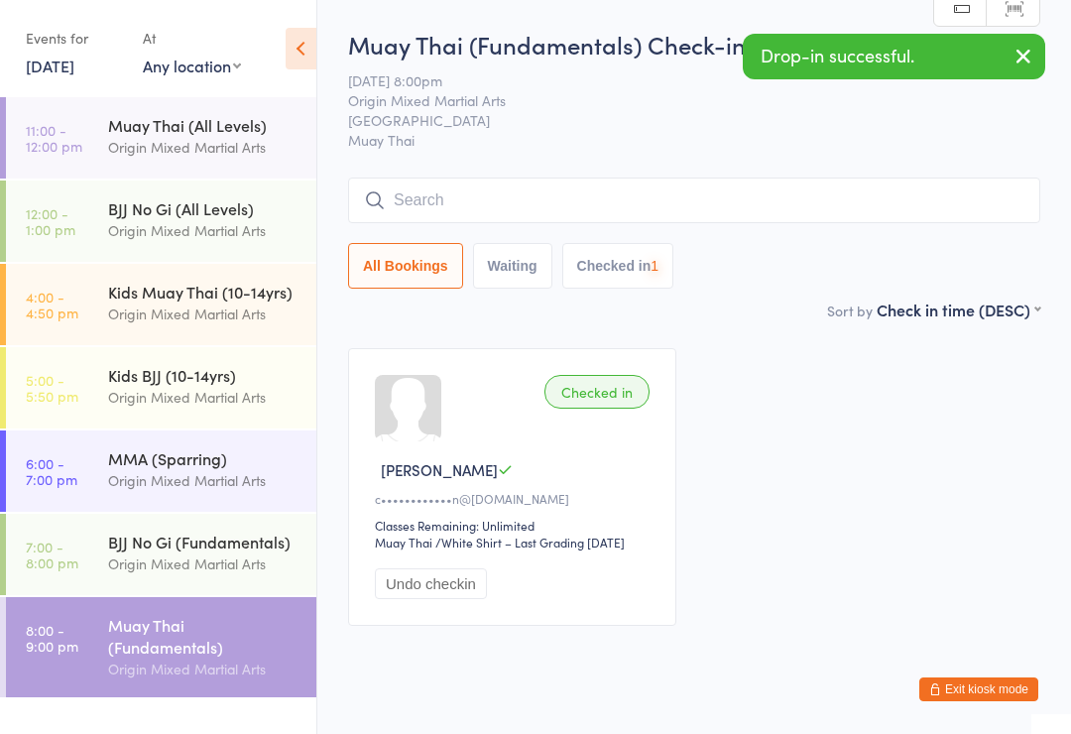
click at [191, 570] on div "Origin Mixed Martial Arts" at bounding box center [203, 563] width 191 height 23
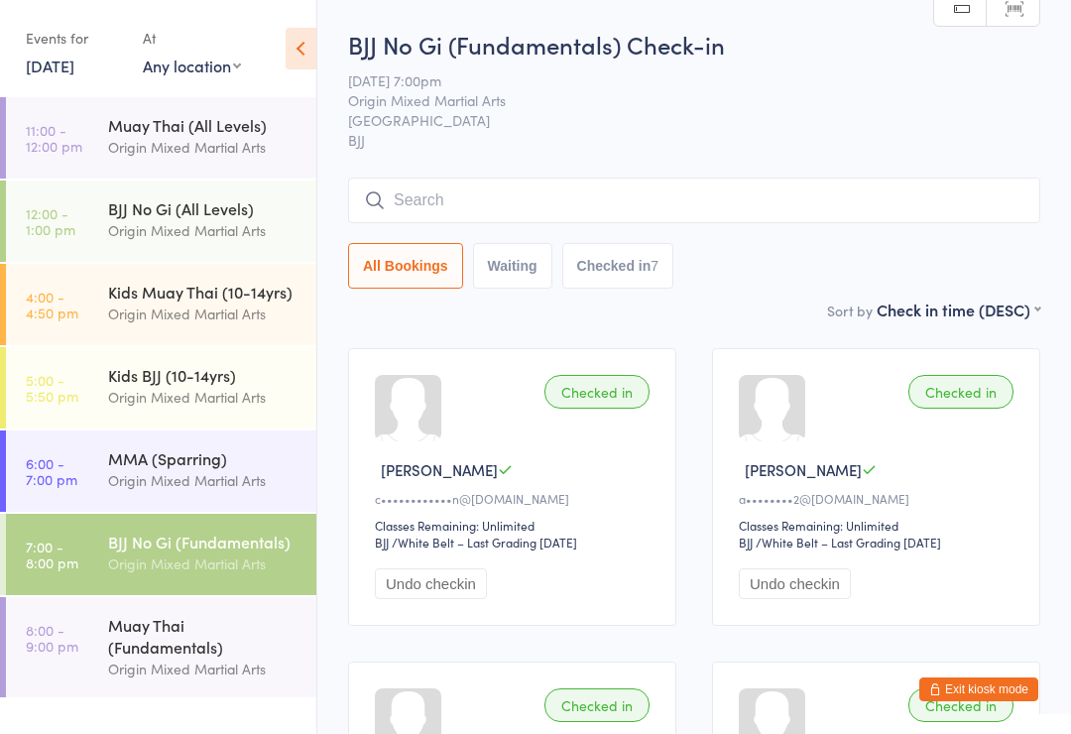
click at [893, 217] on input "search" at bounding box center [694, 201] width 692 height 46
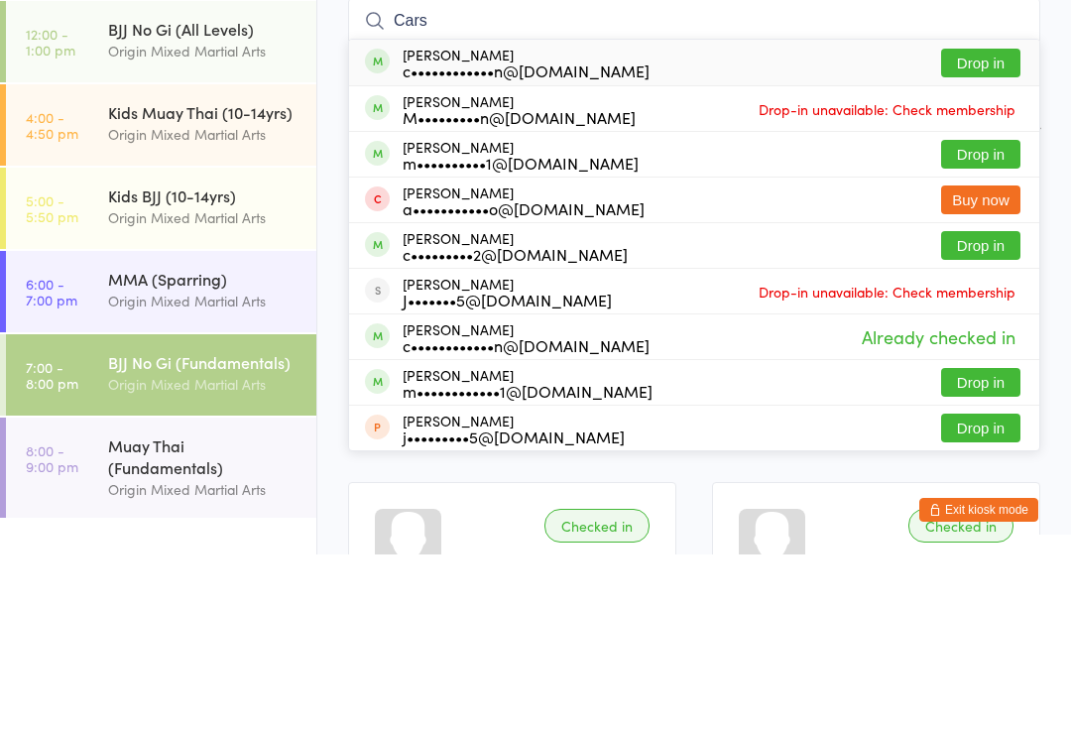
type input "Cars"
click at [986, 228] on button "Drop in" at bounding box center [980, 242] width 79 height 29
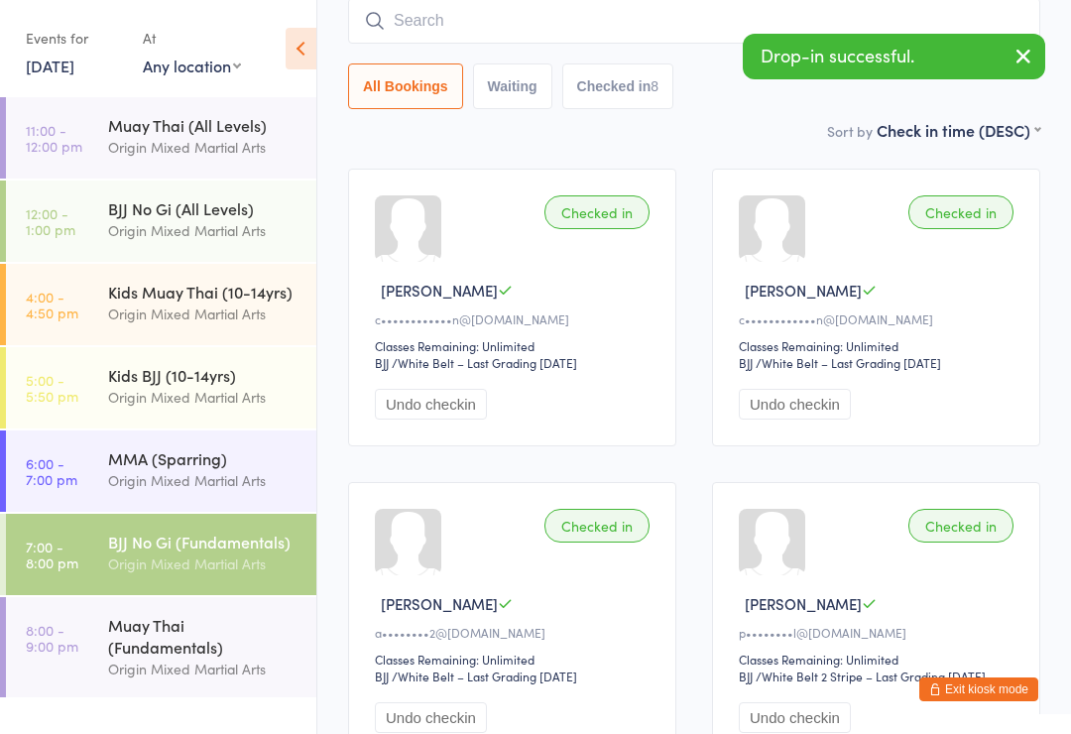
click at [1034, 136] on select "First name (ASC) First name (DESC) Last name (ASC) Last name (DESC) Check in ti…" at bounding box center [959, 127] width 164 height 17
click at [259, 650] on div "Muay Thai (Fundamentals)" at bounding box center [203, 636] width 191 height 44
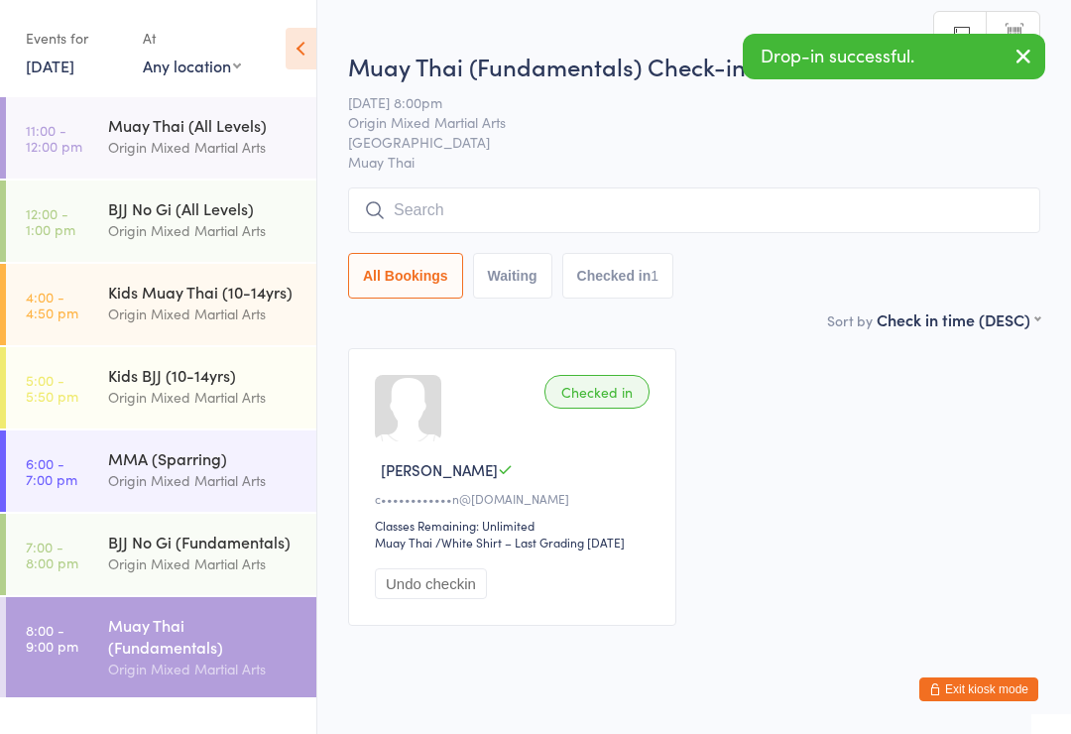
click at [672, 194] on input "search" at bounding box center [694, 210] width 692 height 46
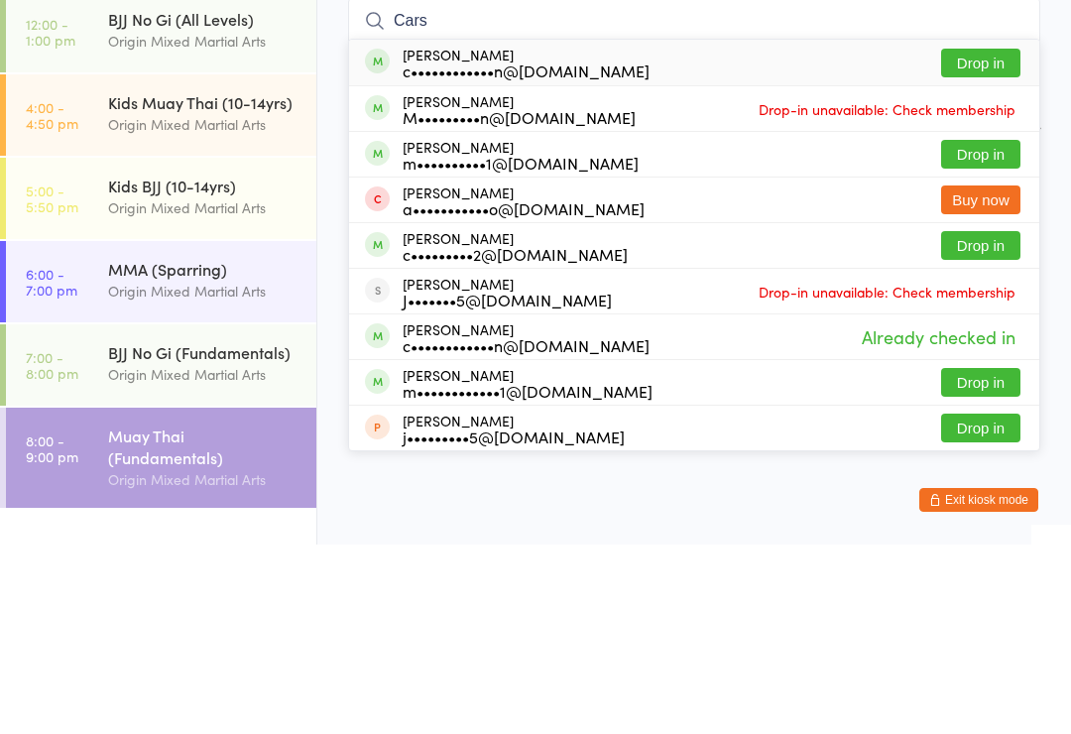
type input "Cars"
click at [994, 238] on button "Drop in" at bounding box center [980, 252] width 79 height 29
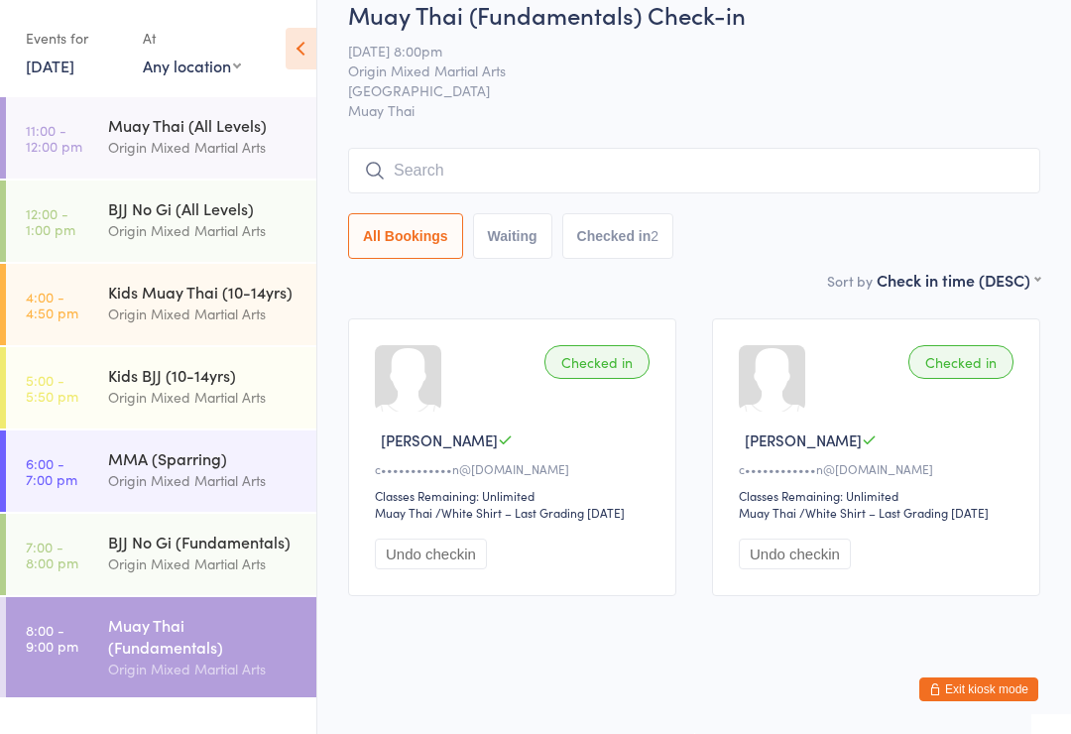
click at [745, 148] on input "search" at bounding box center [694, 171] width 692 height 46
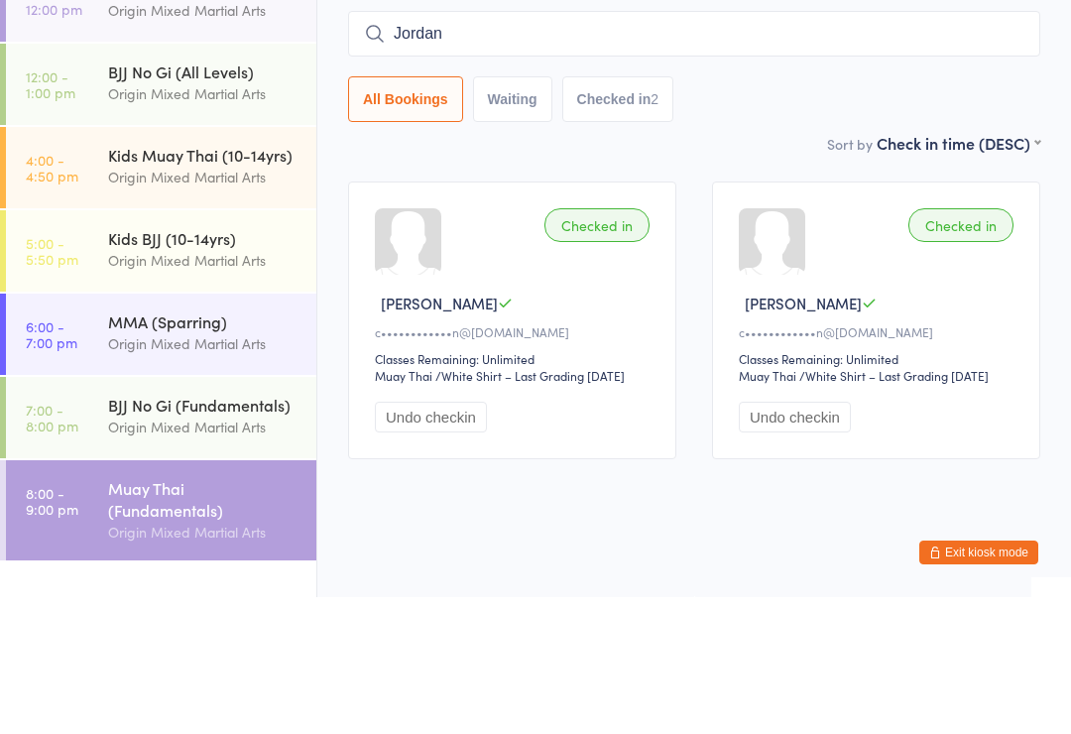
type input "Jordan"
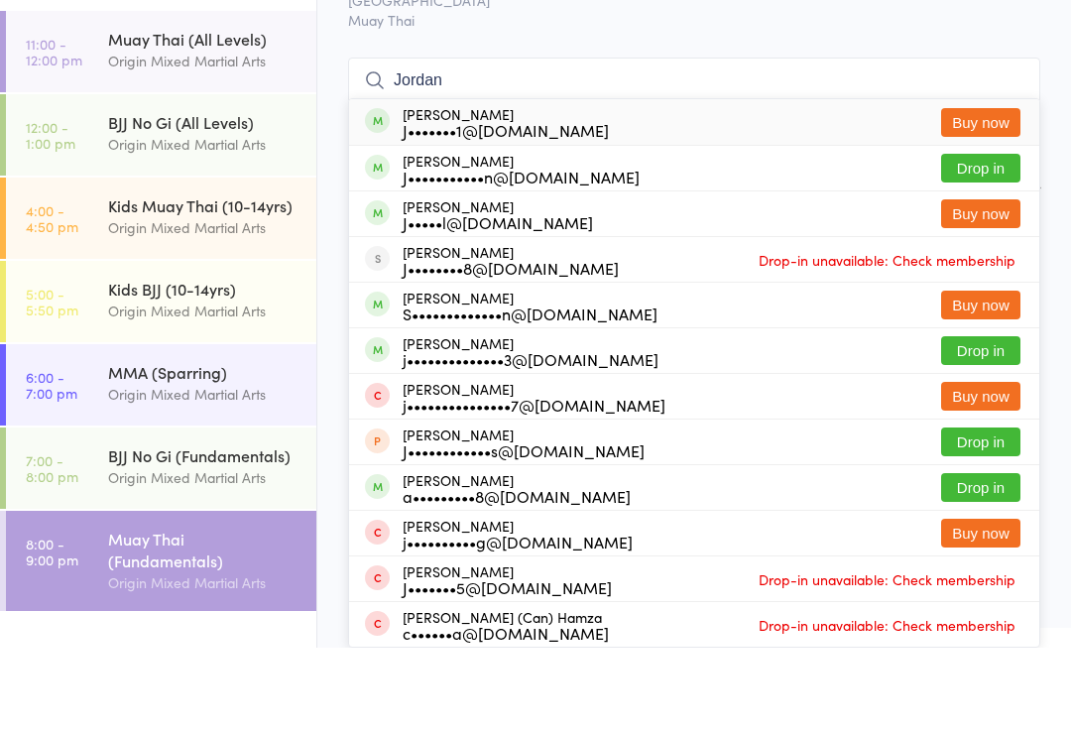
scroll to position [60, 0]
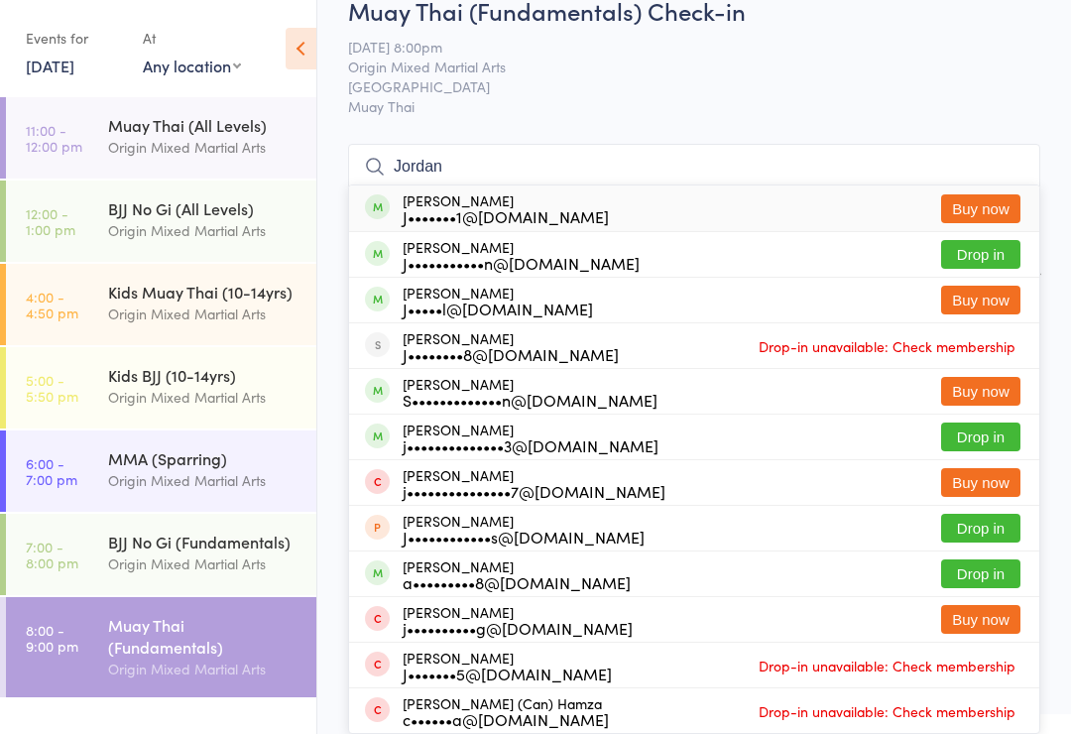
click at [174, 539] on div "BJJ No Gi (Fundamentals)" at bounding box center [203, 542] width 191 height 22
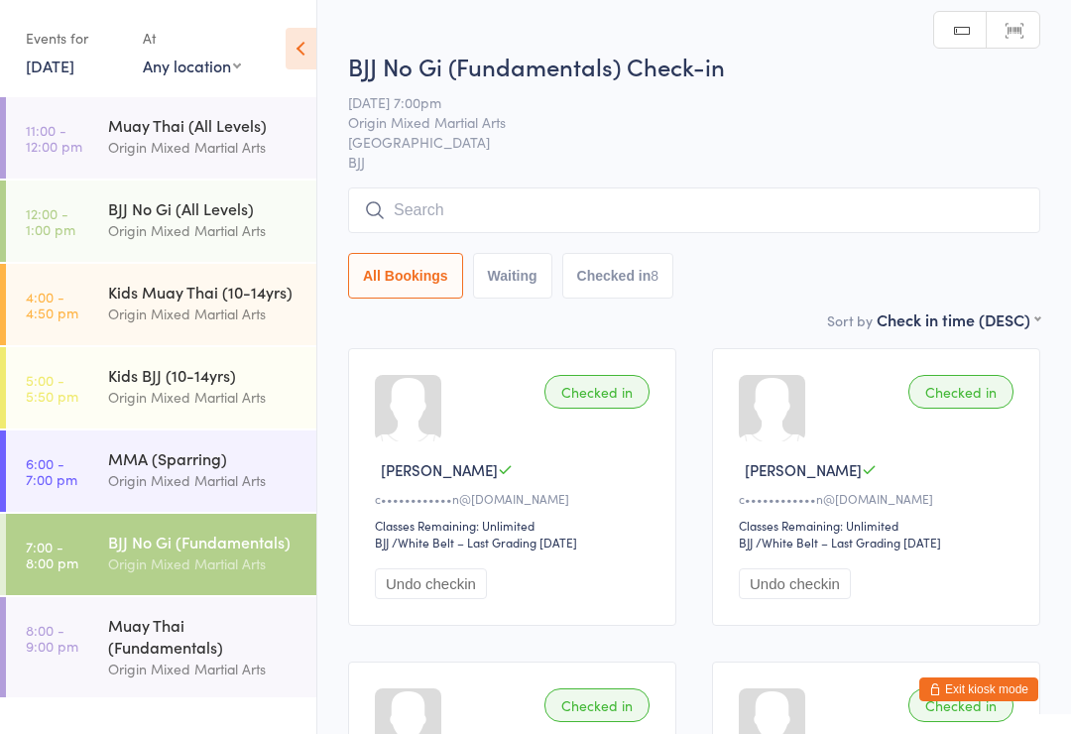
click at [567, 170] on span "BJJ" at bounding box center [694, 162] width 692 height 20
click at [662, 208] on input "search" at bounding box center [694, 210] width 692 height 46
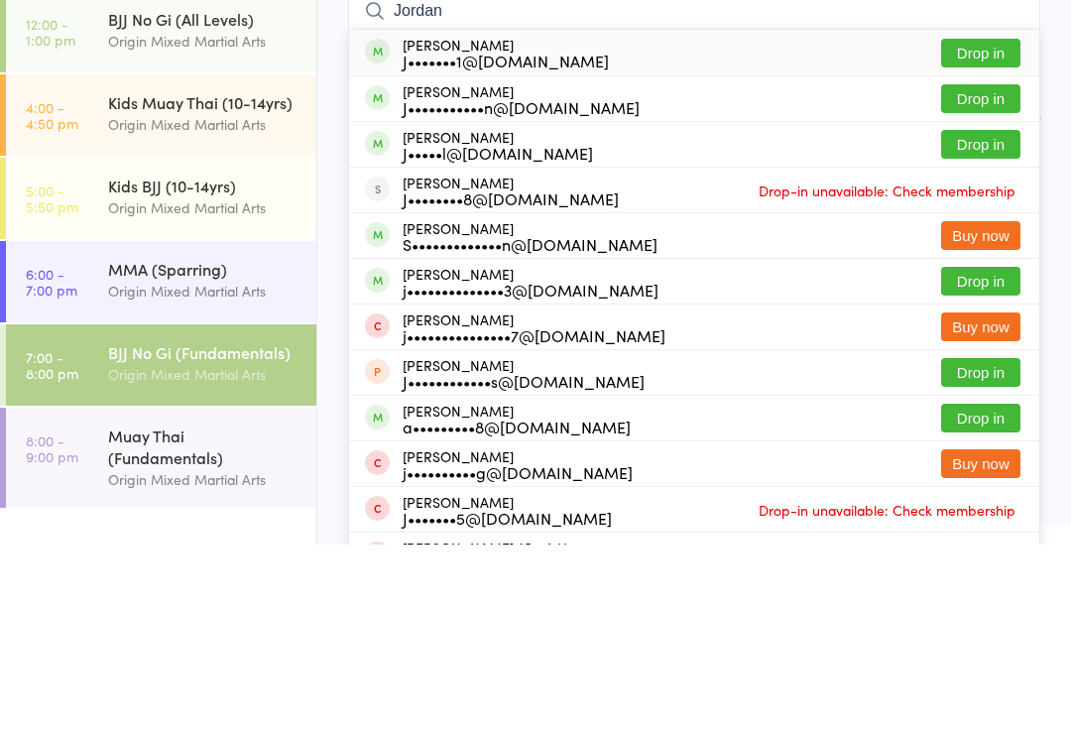
type input "Jordan"
click at [980, 219] on div "Jordan Sia J•••••••1@gmail.com Drop in" at bounding box center [694, 242] width 690 height 46
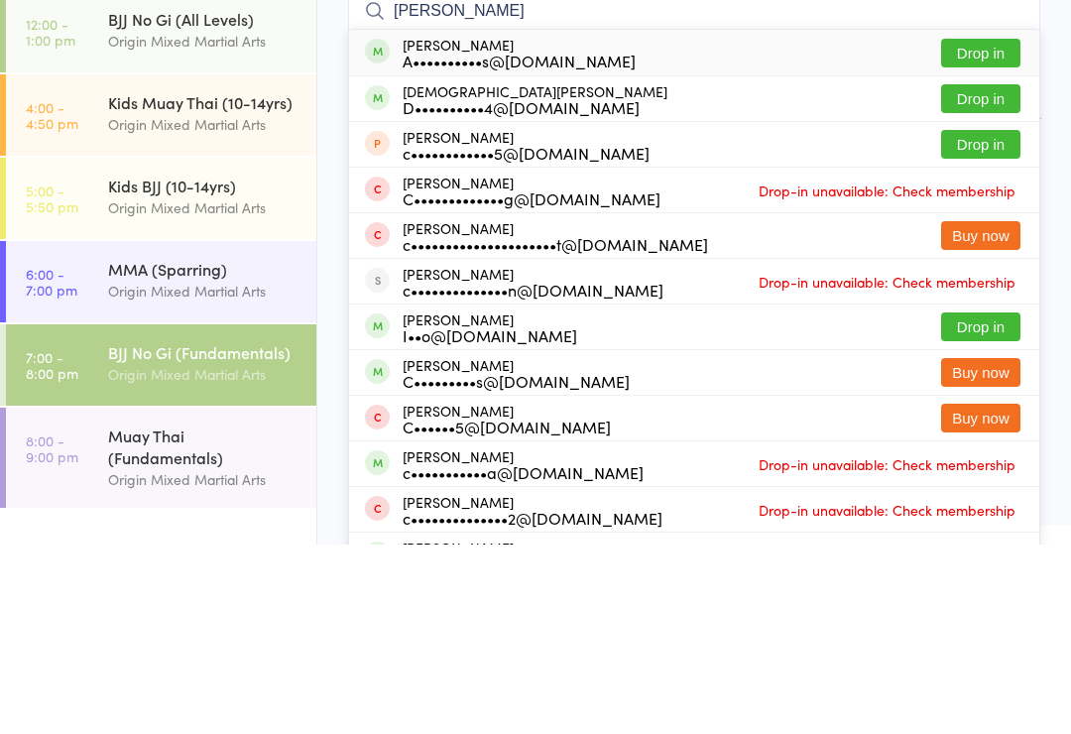
scroll to position [189, 0]
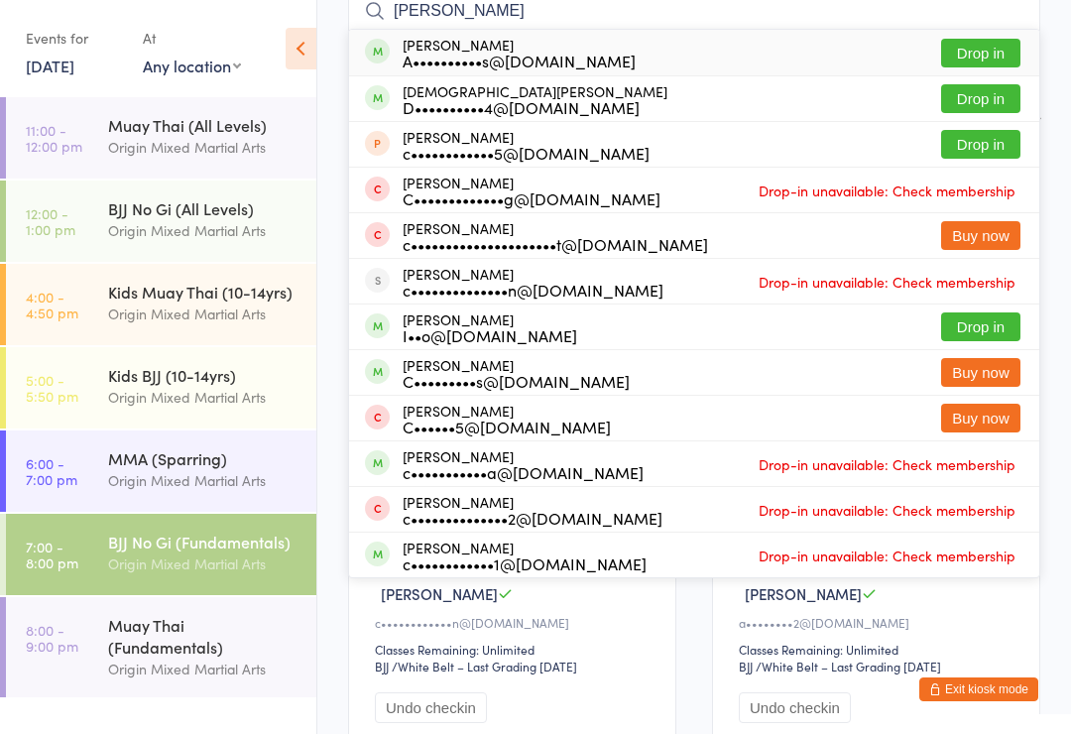
type input "Christine"
click at [976, 46] on button "Drop in" at bounding box center [980, 53] width 79 height 29
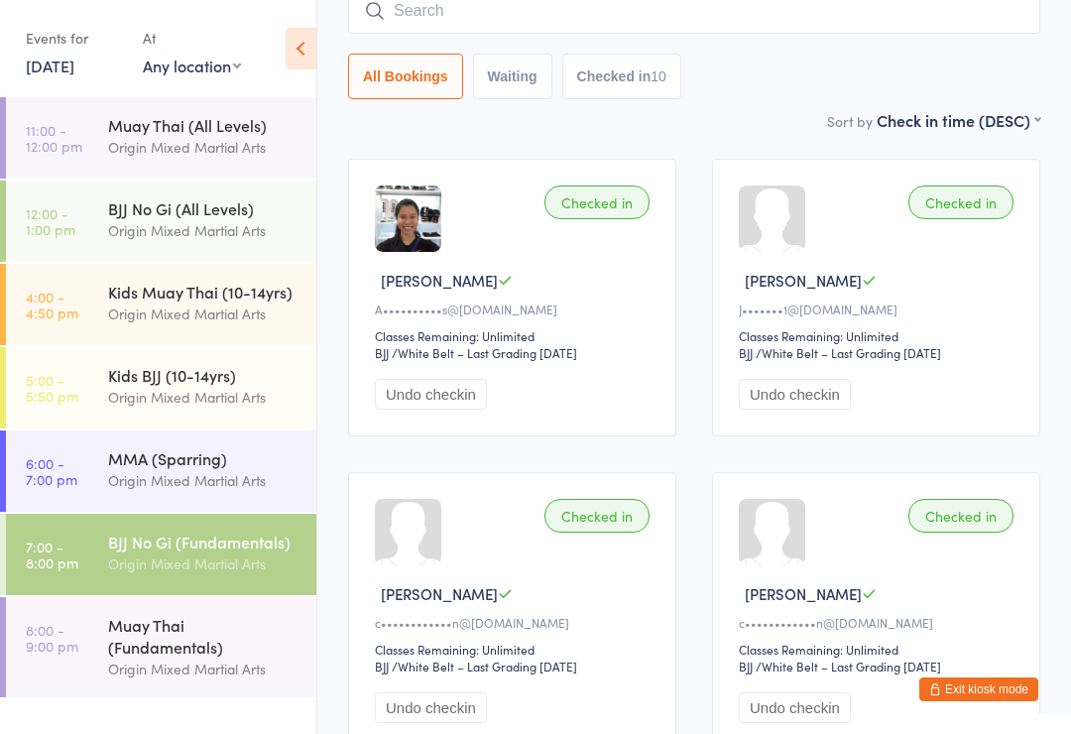
click at [192, 643] on div "Muay Thai (Fundamentals)" at bounding box center [203, 636] width 191 height 44
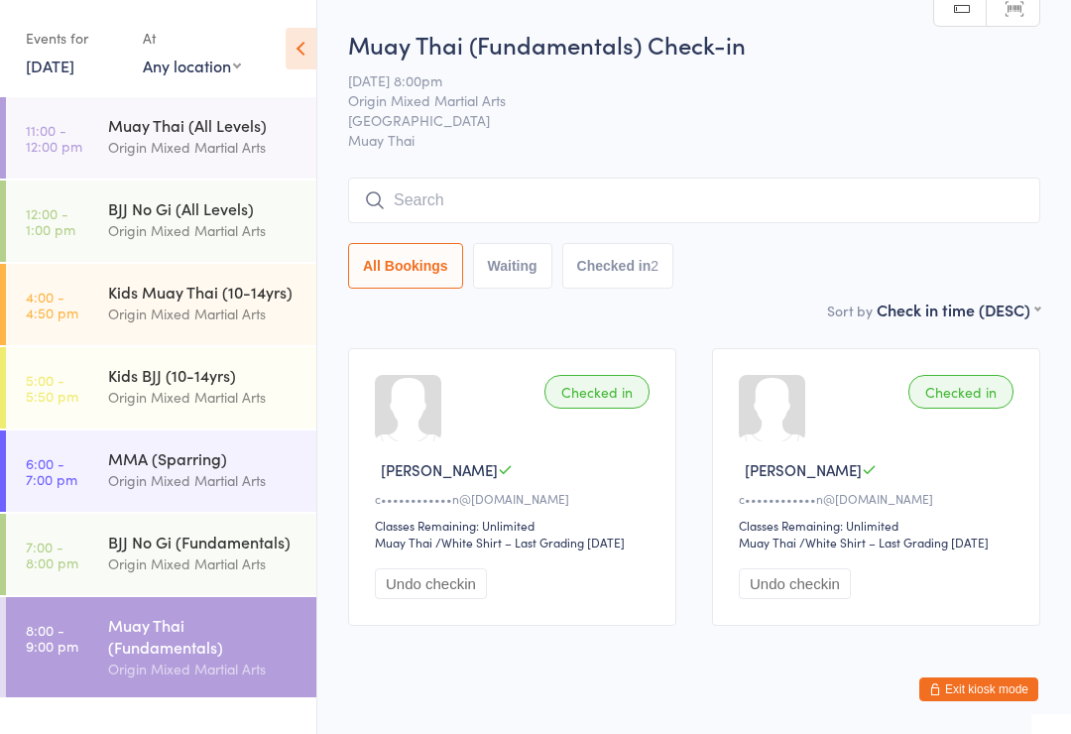
click at [748, 181] on input "search" at bounding box center [694, 201] width 692 height 46
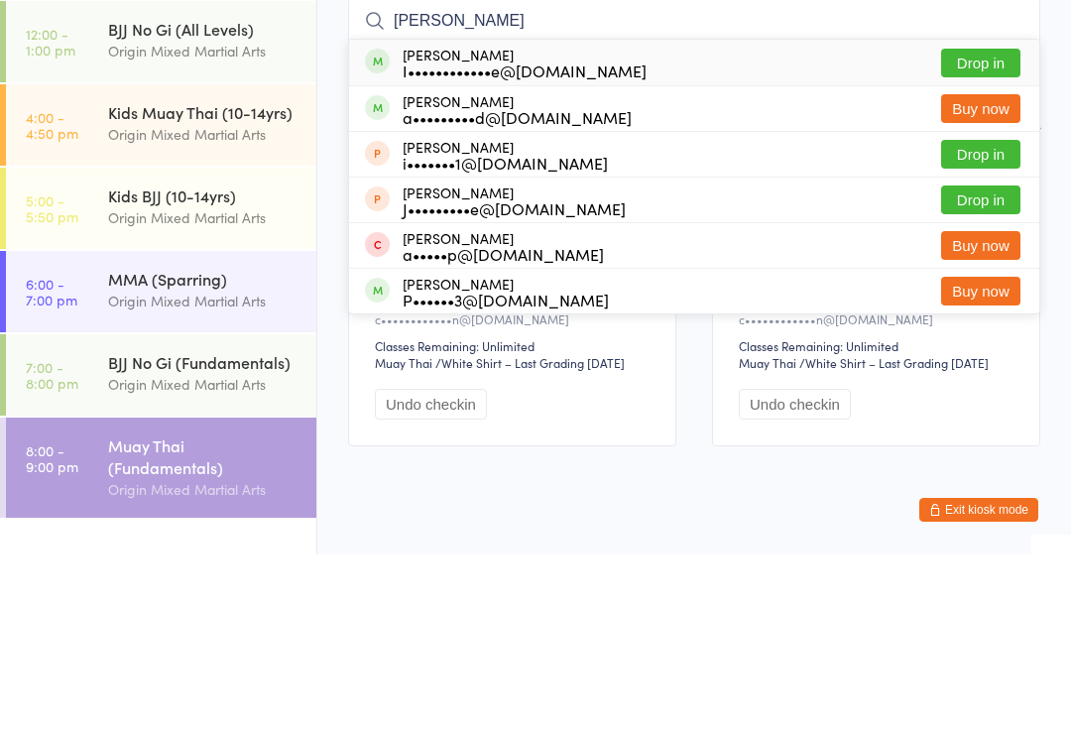
type input "Isabella"
click at [994, 228] on button "Drop in" at bounding box center [980, 242] width 79 height 29
